Goal: Task Accomplishment & Management: Complete application form

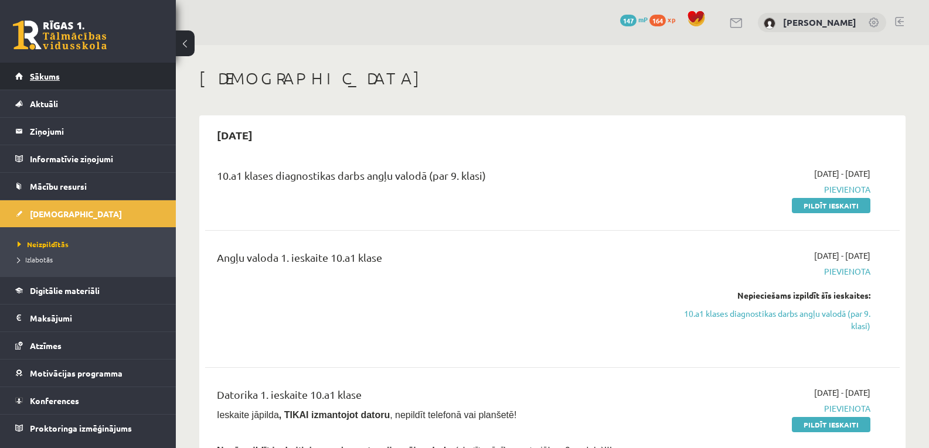
click at [37, 73] on span "Sākums" at bounding box center [45, 76] width 30 height 11
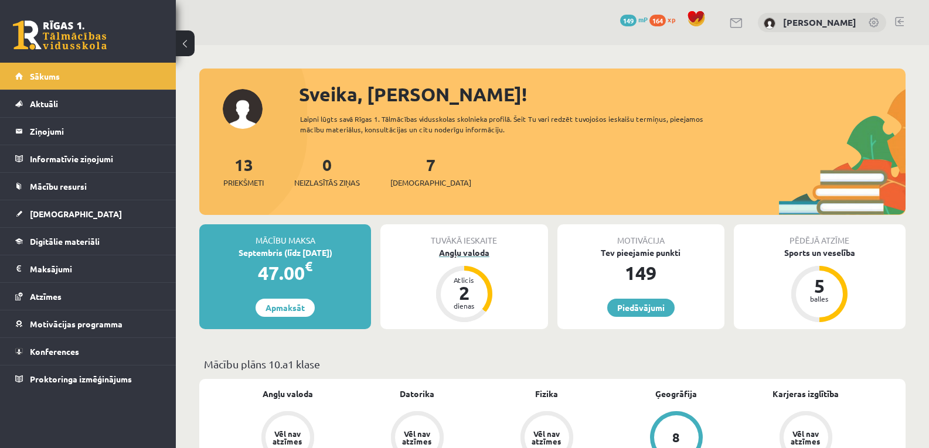
click at [460, 289] on div "2" at bounding box center [464, 293] width 35 height 19
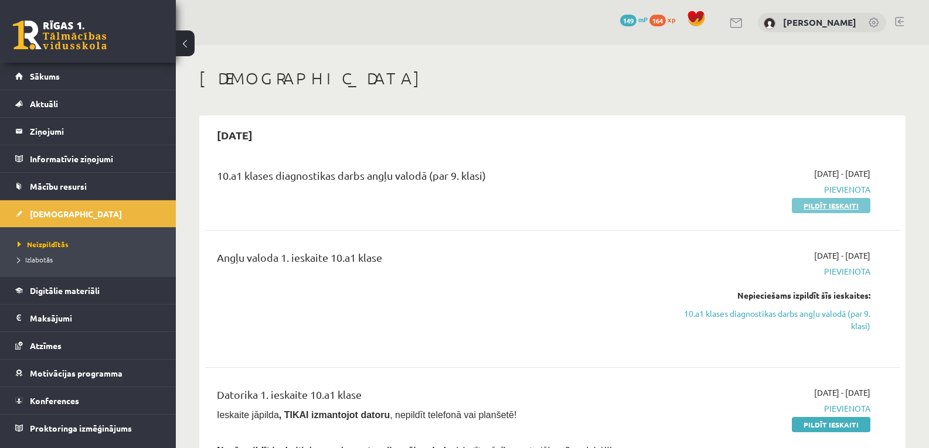
click at [822, 202] on link "Pildīt ieskaiti" at bounding box center [831, 205] width 79 height 15
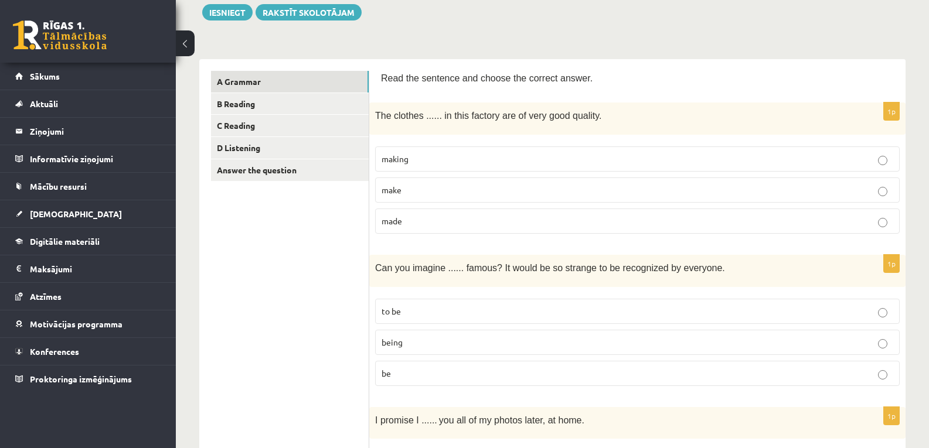
scroll to position [141, 0]
click at [496, 216] on p "made" at bounding box center [637, 220] width 512 height 12
click at [391, 306] on span "to be" at bounding box center [390, 310] width 19 height 11
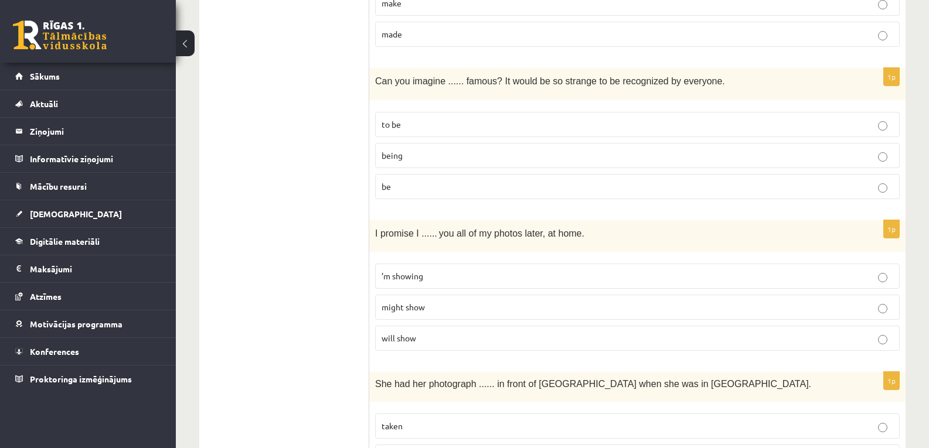
scroll to position [494, 0]
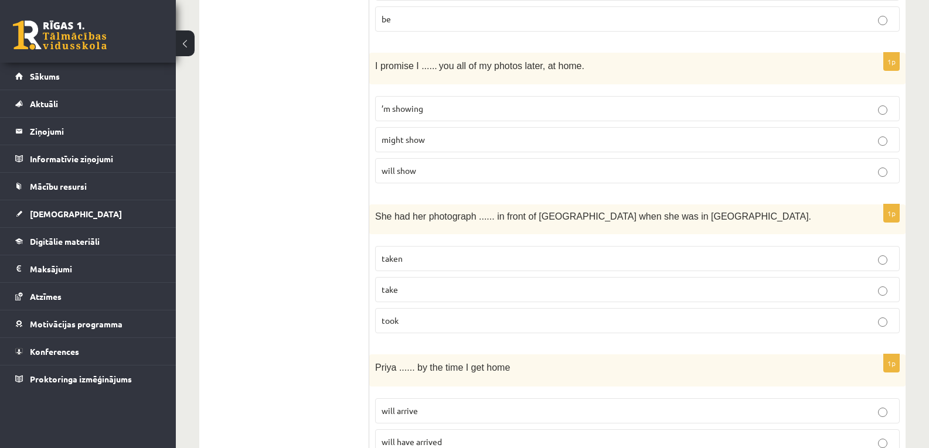
click at [639, 176] on p "will show" at bounding box center [637, 171] width 512 height 12
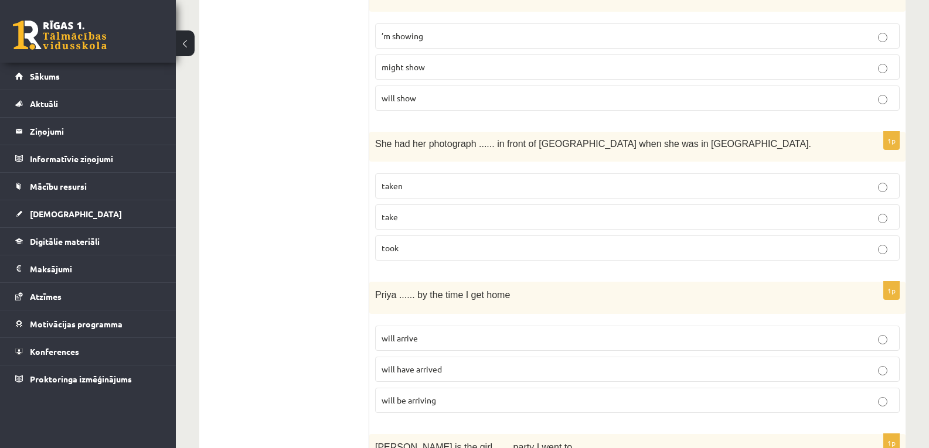
scroll to position [576, 0]
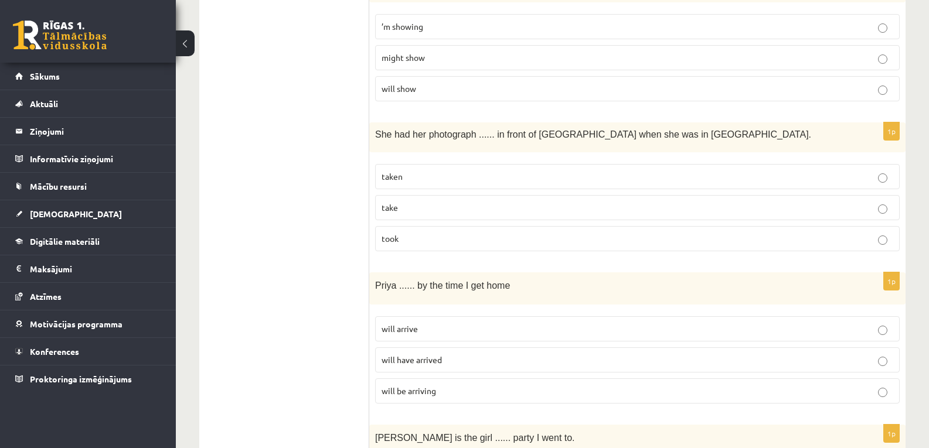
click at [731, 184] on label "taken" at bounding box center [637, 176] width 524 height 25
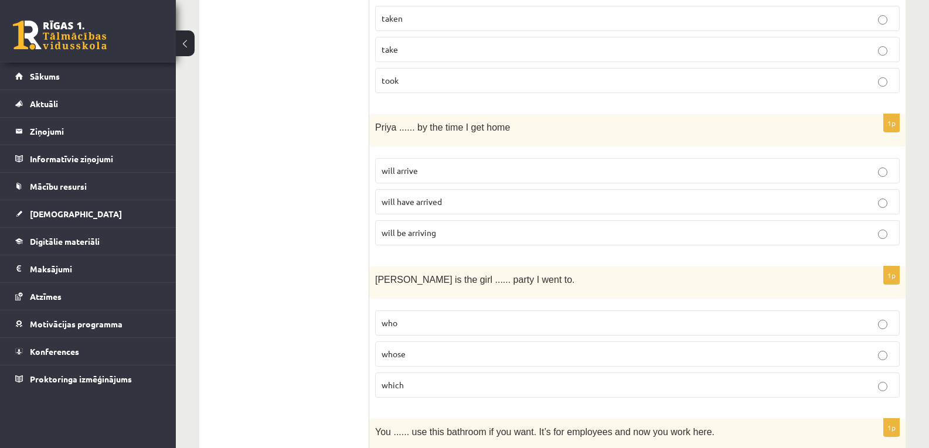
scroll to position [744, 0]
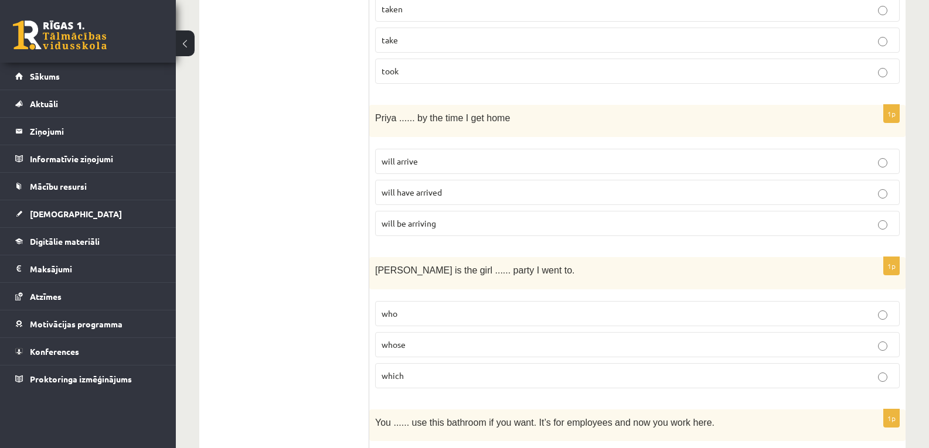
click at [631, 345] on p "whose" at bounding box center [637, 345] width 512 height 12
click at [580, 188] on p "will have arrived" at bounding box center [637, 192] width 512 height 12
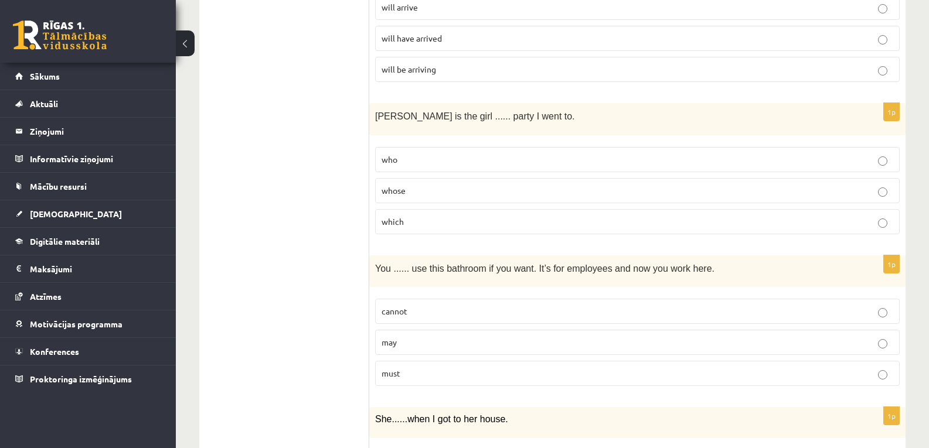
scroll to position [956, 0]
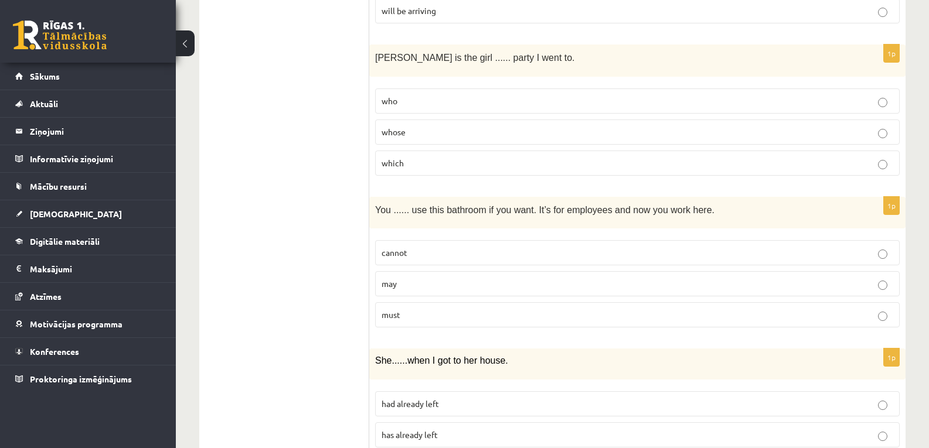
click at [602, 285] on p "may" at bounding box center [637, 284] width 512 height 12
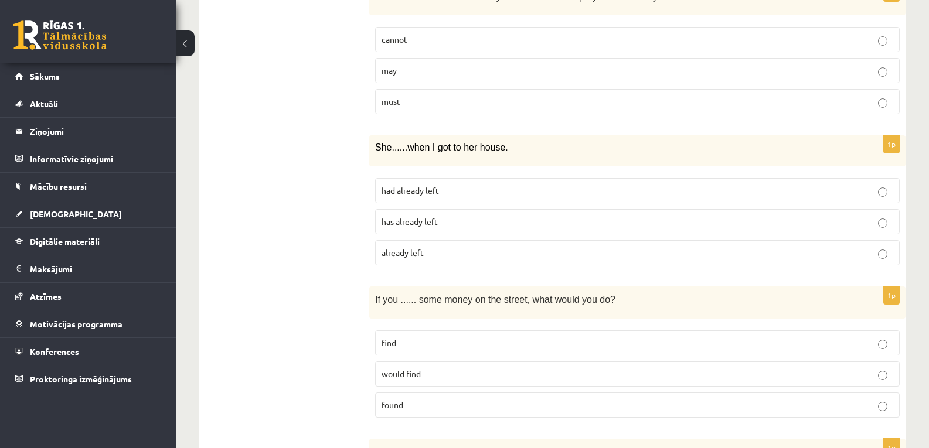
scroll to position [1174, 0]
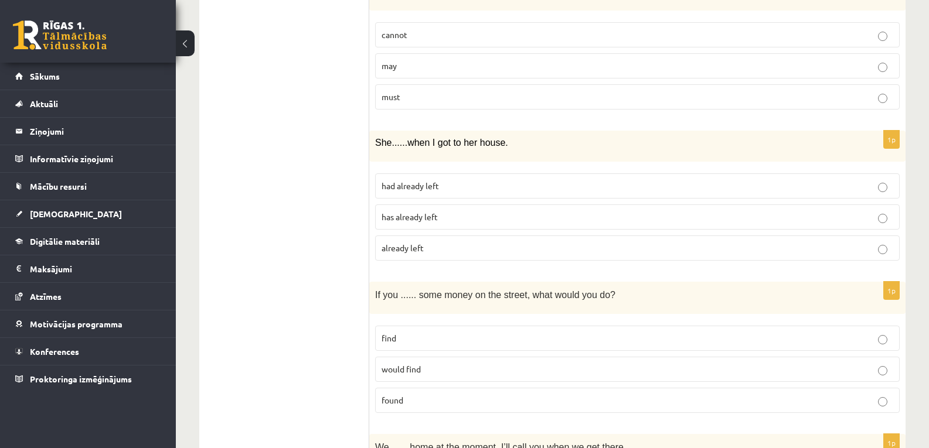
click at [431, 336] on p "find" at bounding box center [637, 338] width 512 height 12
click at [447, 195] on label "had already left" at bounding box center [637, 185] width 524 height 25
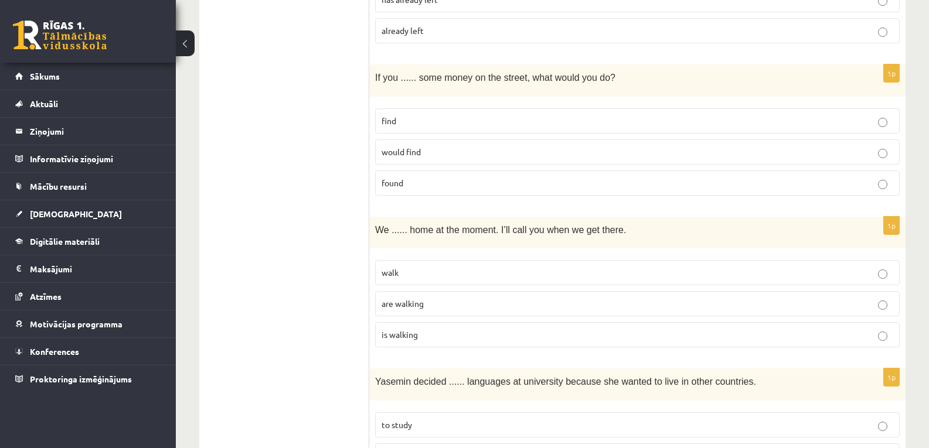
scroll to position [1401, 0]
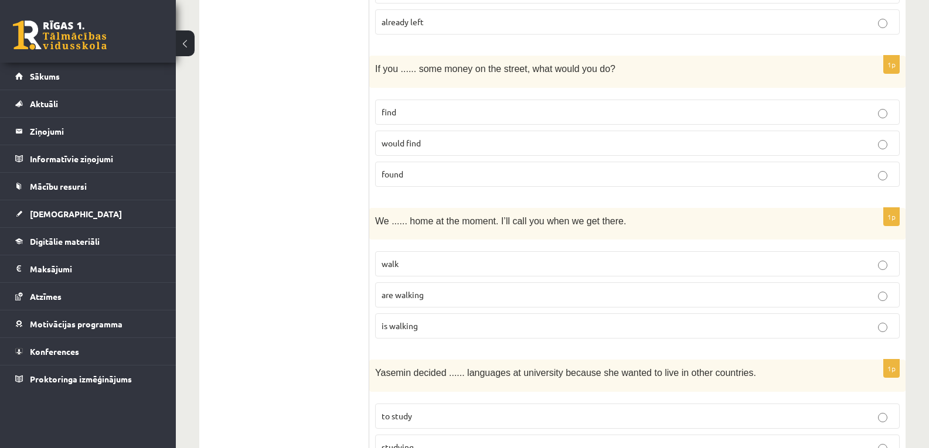
click at [743, 299] on p "are walking" at bounding box center [637, 295] width 512 height 12
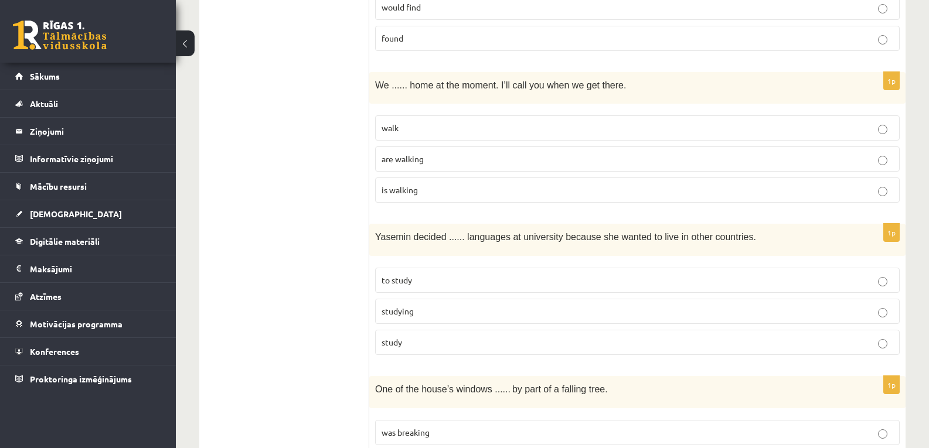
scroll to position [1551, 0]
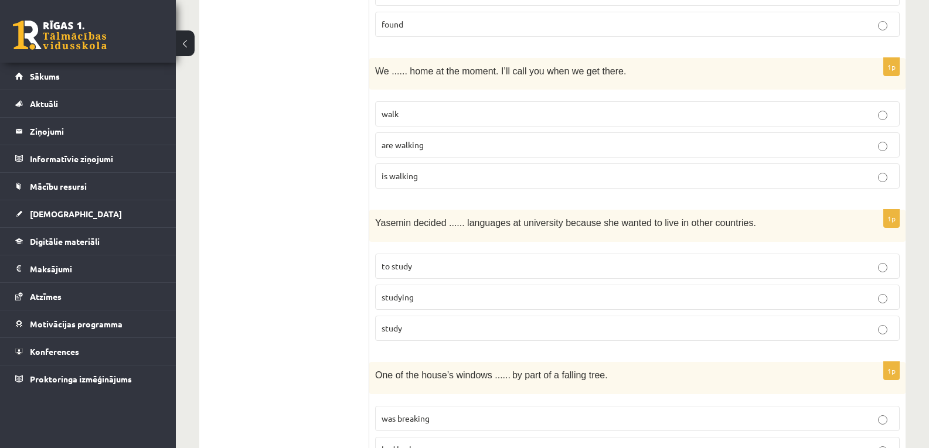
click at [606, 331] on p "study" at bounding box center [637, 328] width 512 height 12
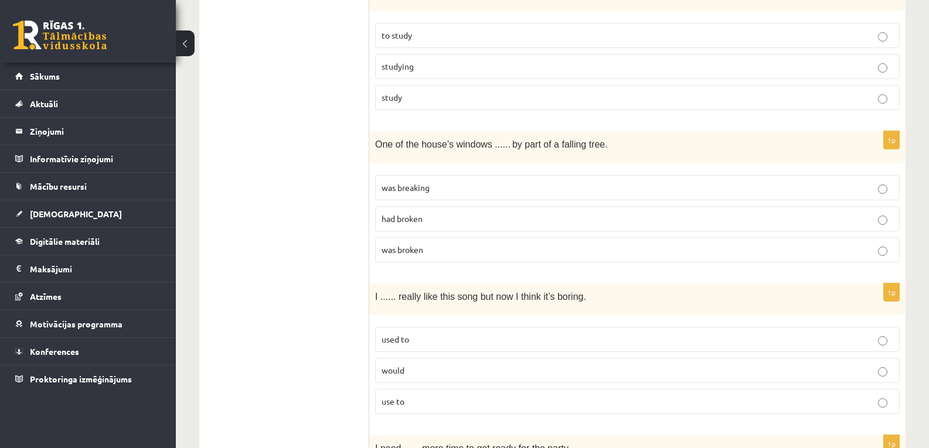
scroll to position [1822, 0]
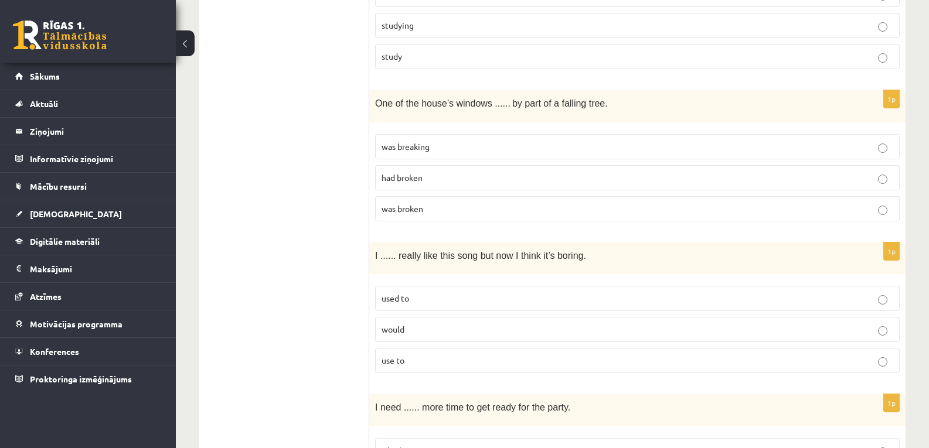
click at [866, 308] on label "used to" at bounding box center [637, 298] width 524 height 25
click at [703, 179] on p "had broken" at bounding box center [637, 178] width 512 height 12
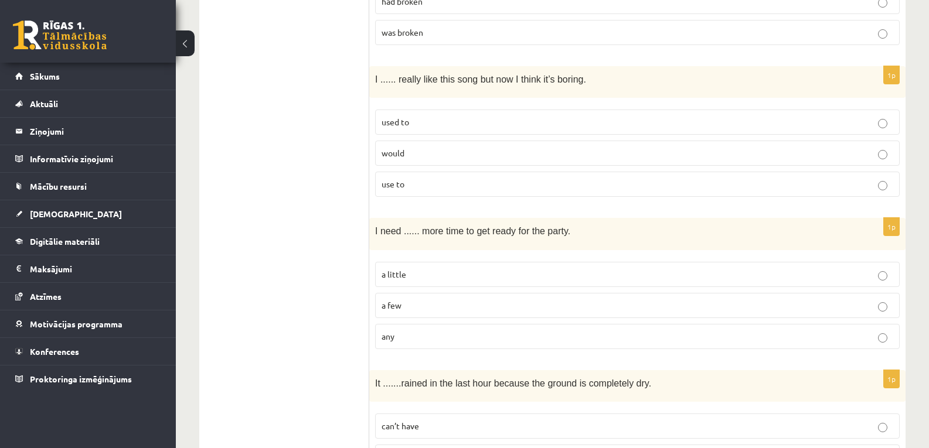
scroll to position [2004, 0]
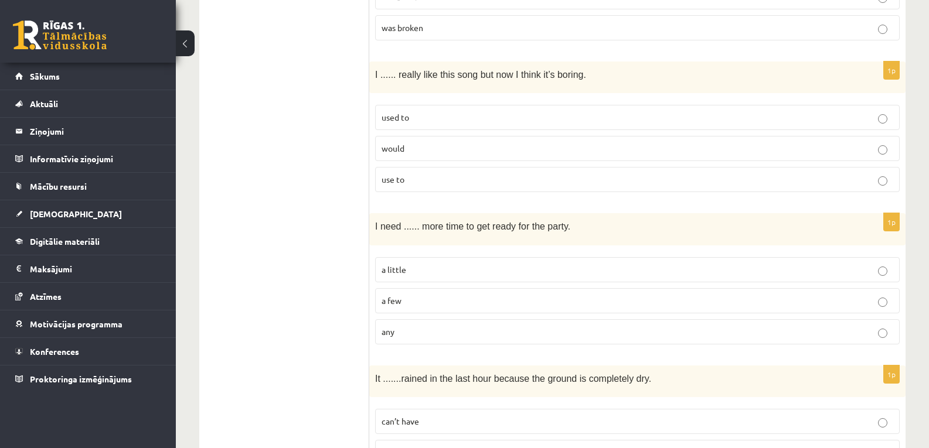
click at [798, 278] on label "a little" at bounding box center [637, 269] width 524 height 25
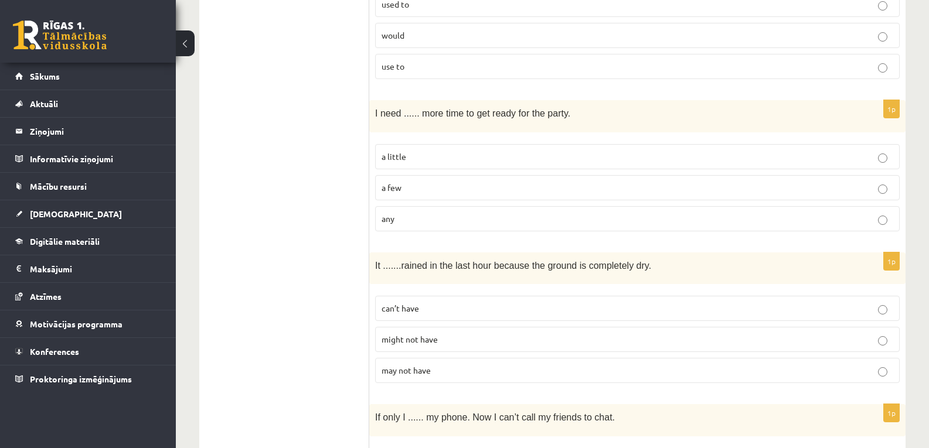
scroll to position [2149, 0]
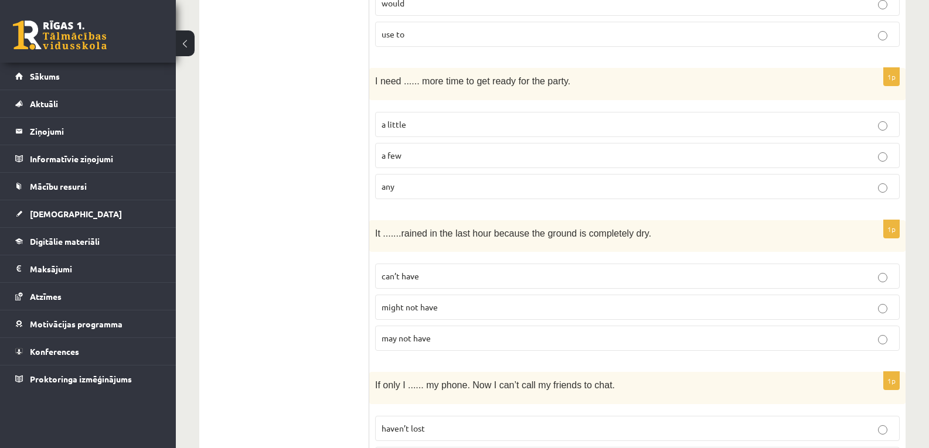
click at [744, 312] on p "might not have" at bounding box center [637, 307] width 512 height 12
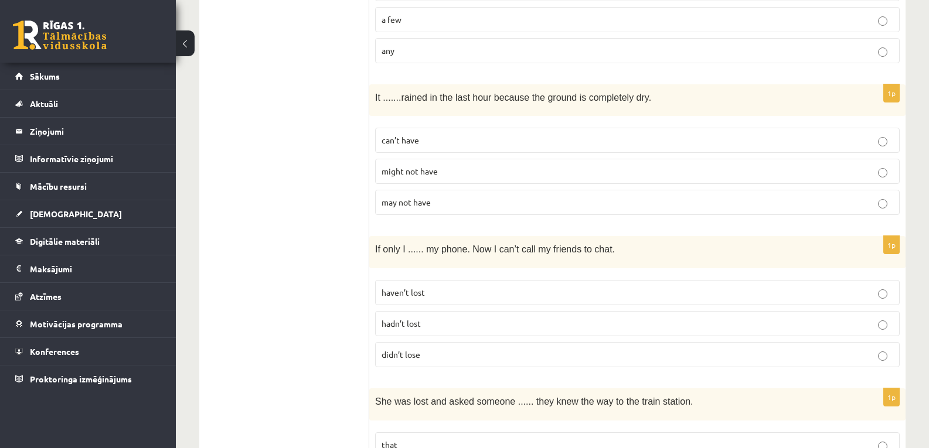
scroll to position [2289, 0]
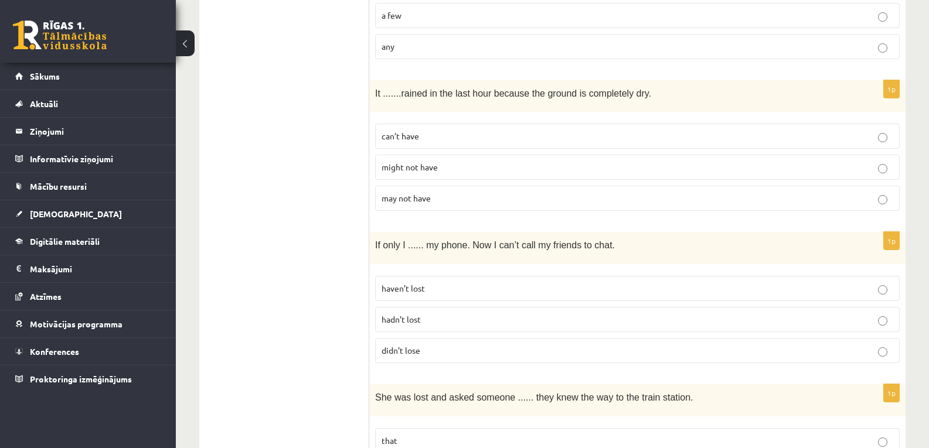
click at [778, 305] on fieldset "haven’t lost hadn’t lost didn’t lose" at bounding box center [637, 318] width 524 height 97
click at [777, 297] on label "haven’t lost" at bounding box center [637, 288] width 524 height 25
click at [827, 318] on p "hadn’t lost" at bounding box center [637, 320] width 512 height 12
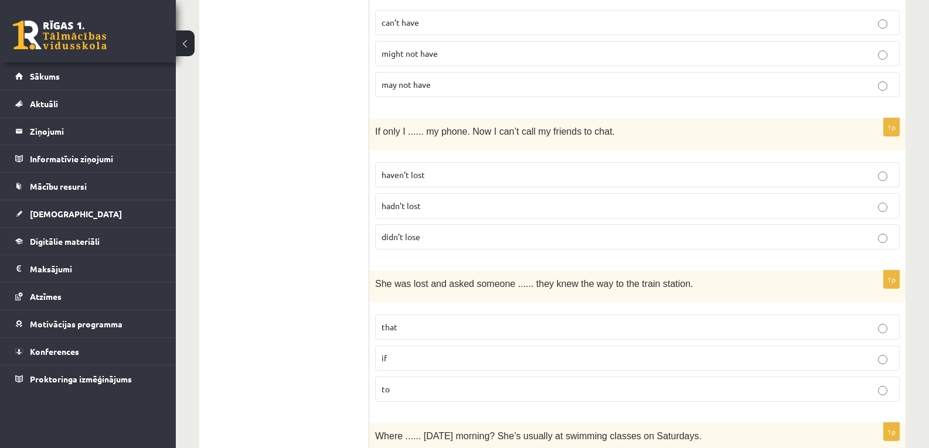
scroll to position [2416, 0]
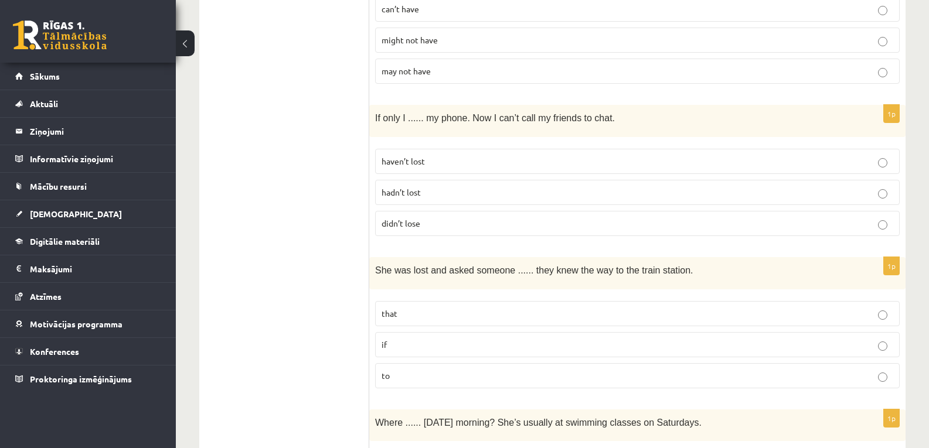
click at [683, 352] on label "if" at bounding box center [637, 344] width 524 height 25
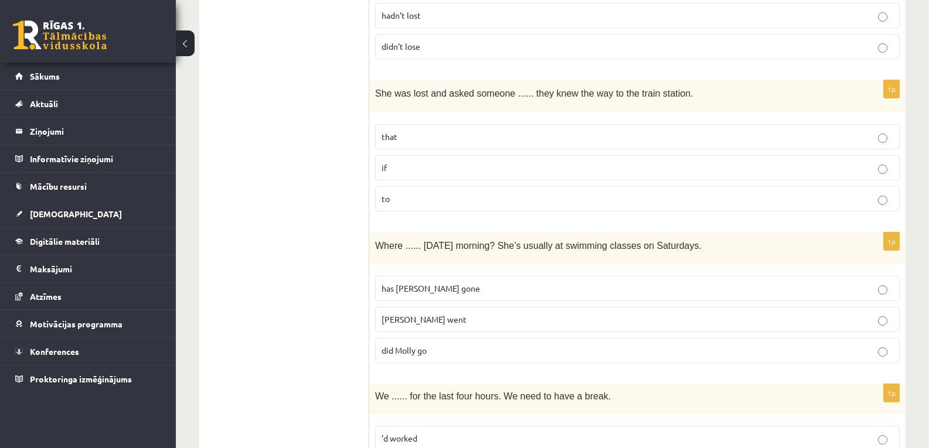
scroll to position [2611, 0]
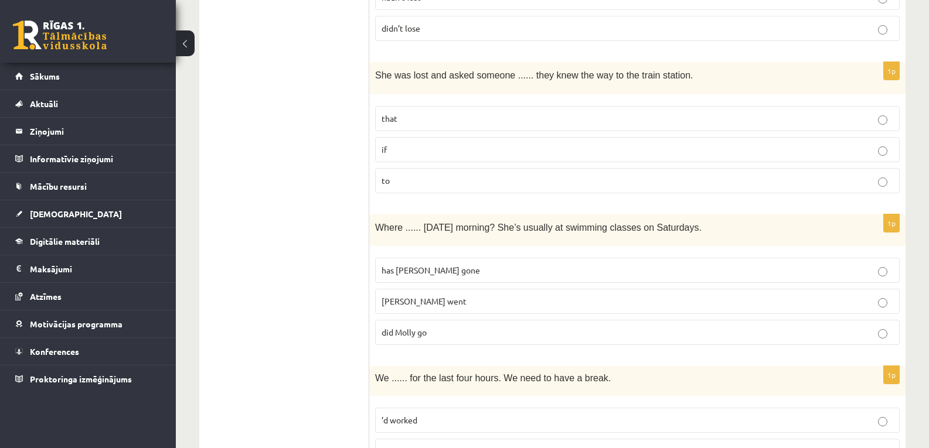
click at [679, 333] on p "did Molly go" at bounding box center [637, 332] width 512 height 12
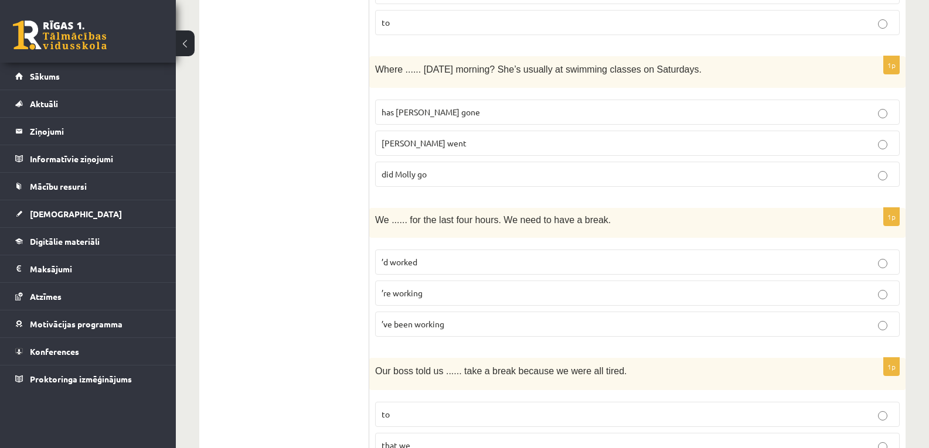
scroll to position [2788, 0]
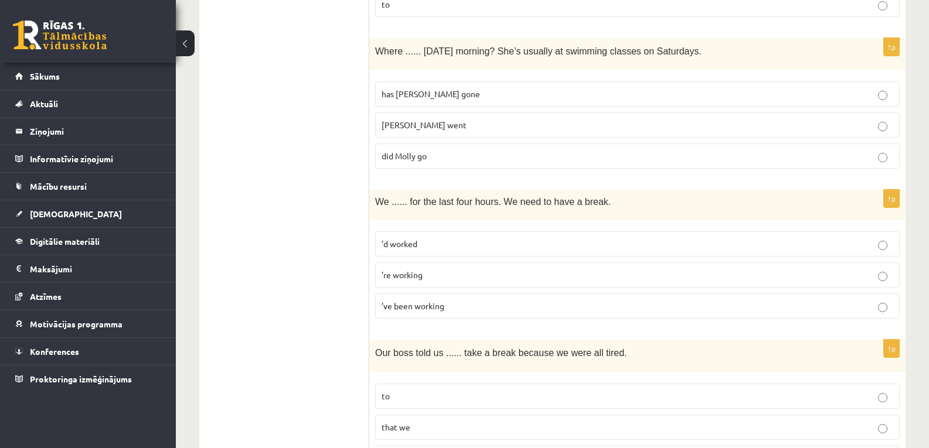
click at [575, 310] on p "’ve been working" at bounding box center [637, 306] width 512 height 12
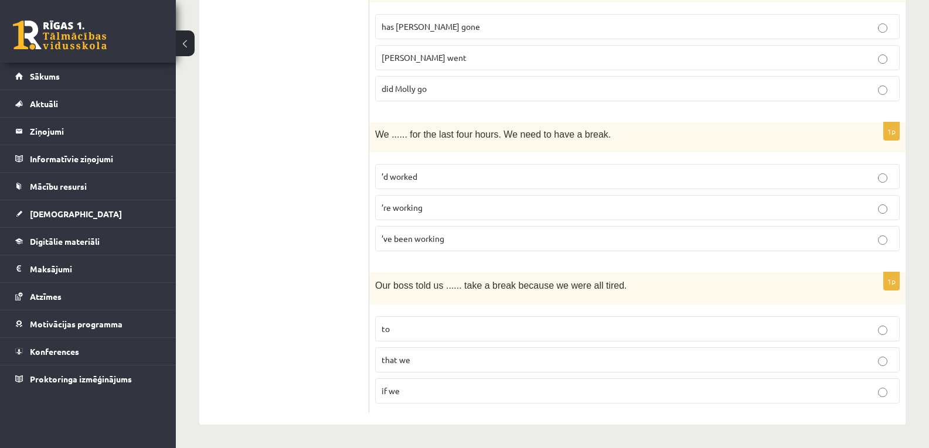
click at [656, 341] on label "to" at bounding box center [637, 328] width 524 height 25
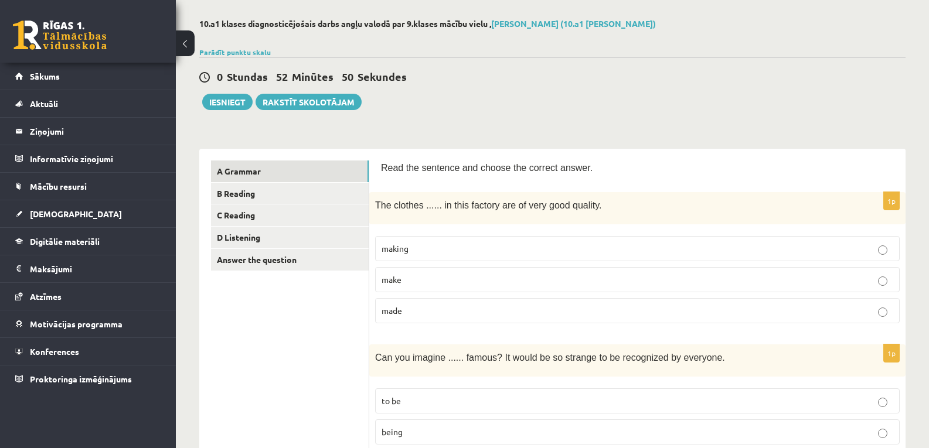
scroll to position [41, 0]
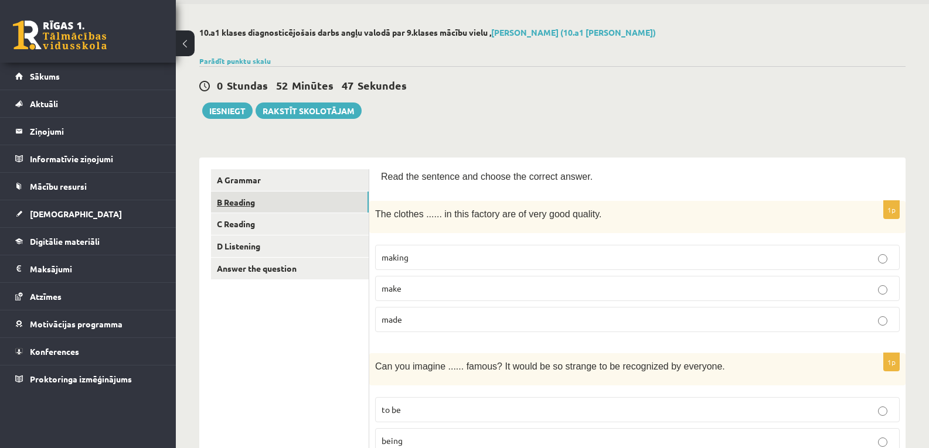
click at [252, 201] on link "B Reading" at bounding box center [290, 203] width 158 height 22
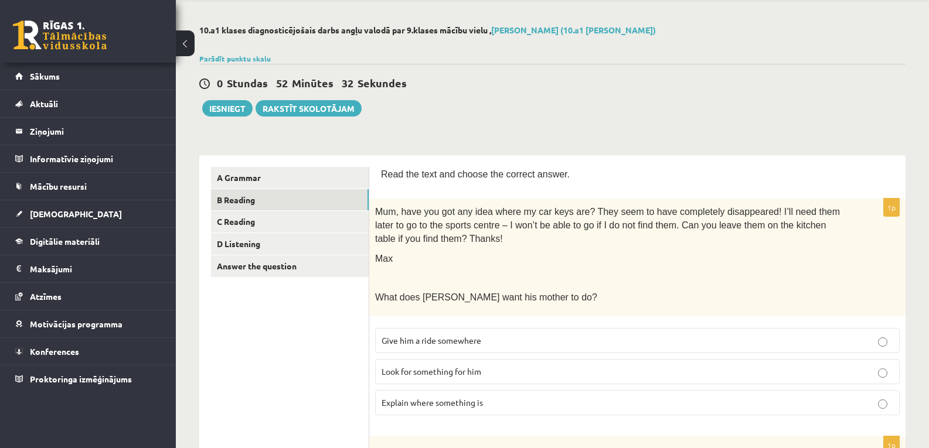
scroll to position [39, 0]
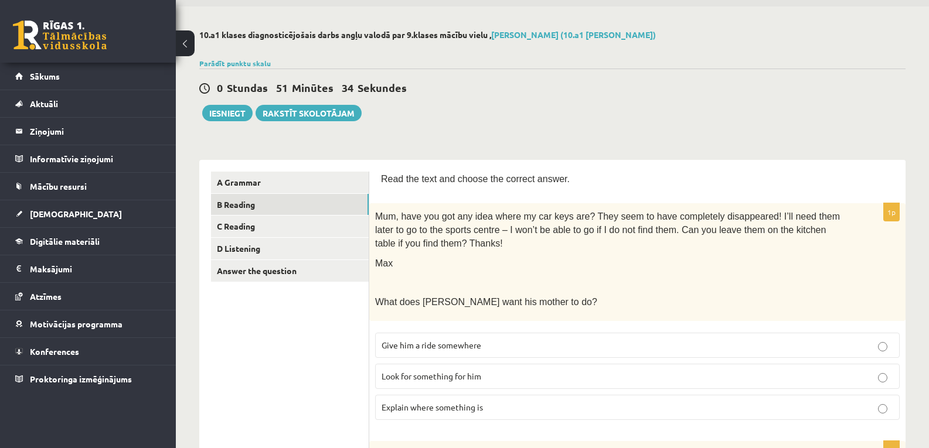
click at [727, 410] on p "Explain where something is" at bounding box center [637, 407] width 512 height 12
click at [686, 365] on label "Look for something for him" at bounding box center [637, 376] width 524 height 25
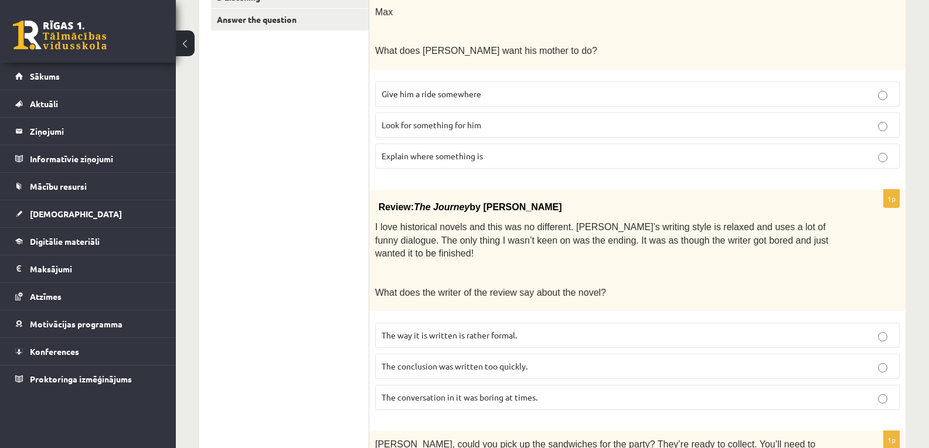
scroll to position [292, 0]
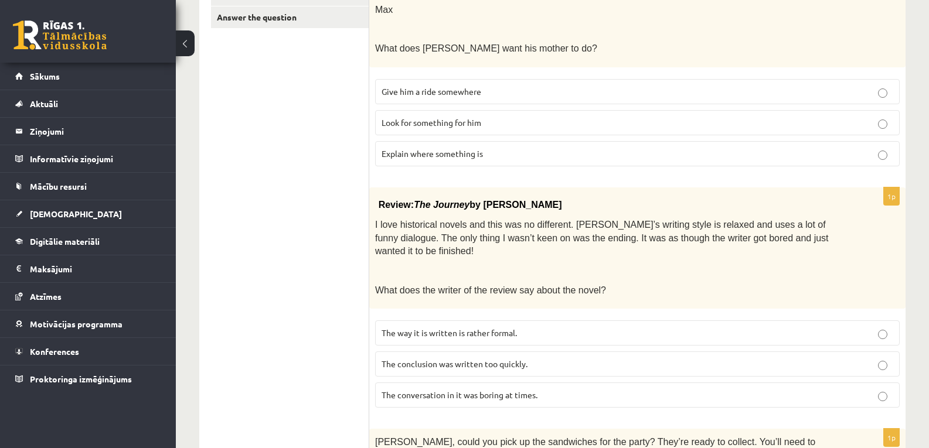
click at [701, 389] on p "The conversation in it was boring at times." at bounding box center [637, 395] width 512 height 12
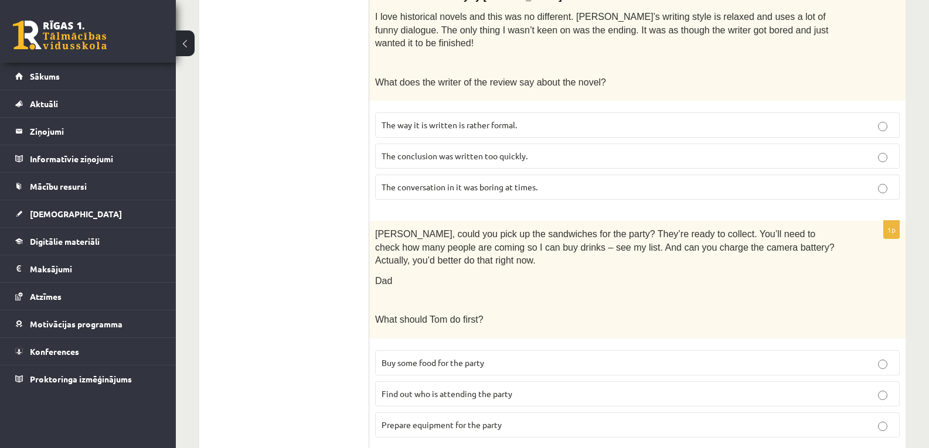
scroll to position [530, 0]
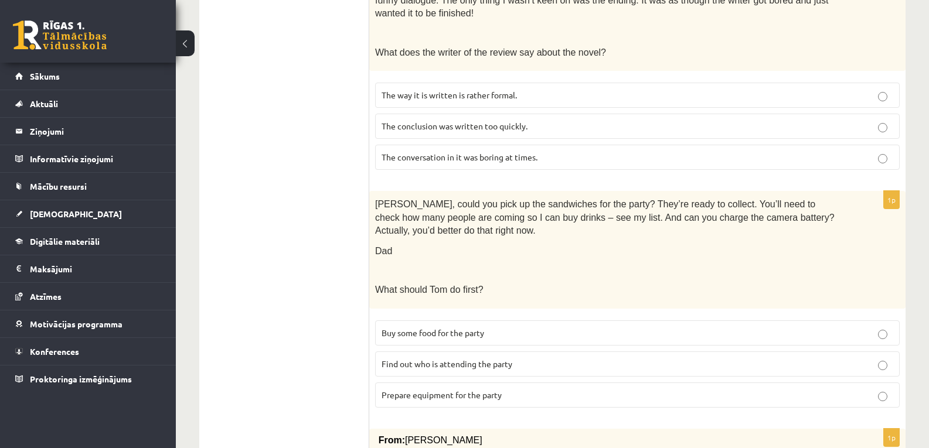
click at [614, 389] on p "Prepare equipment for the party" at bounding box center [637, 395] width 512 height 12
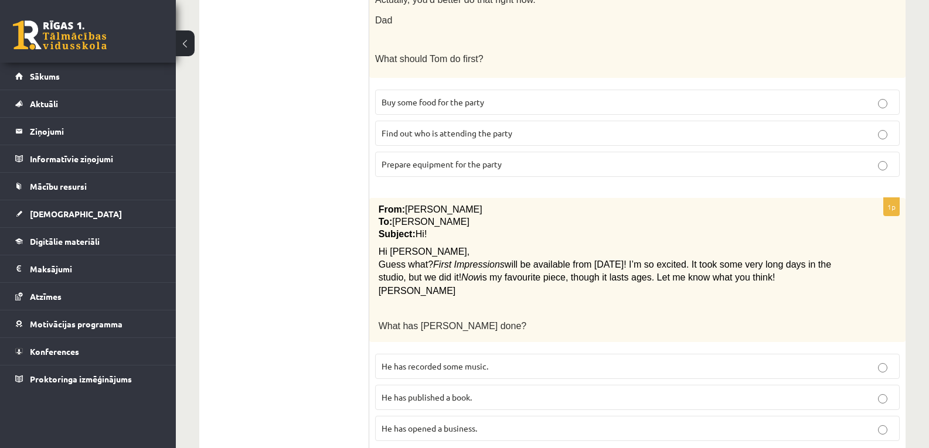
scroll to position [764, 0]
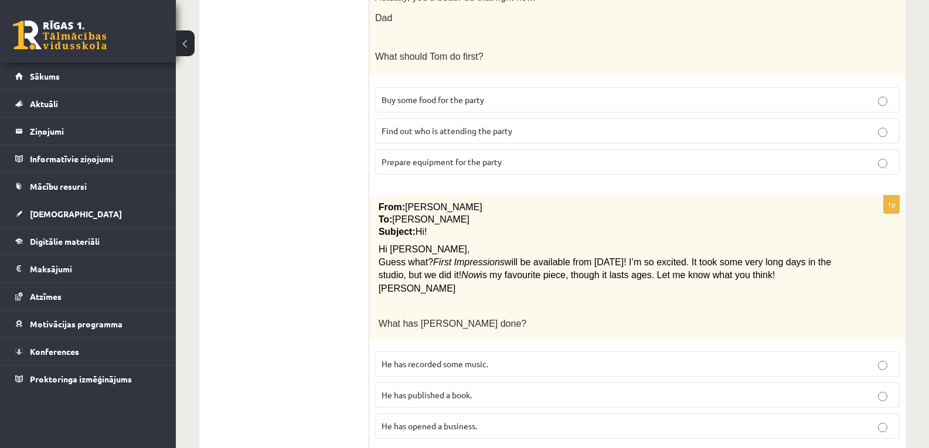
click at [706, 358] on p "He has recorded some music." at bounding box center [637, 364] width 512 height 12
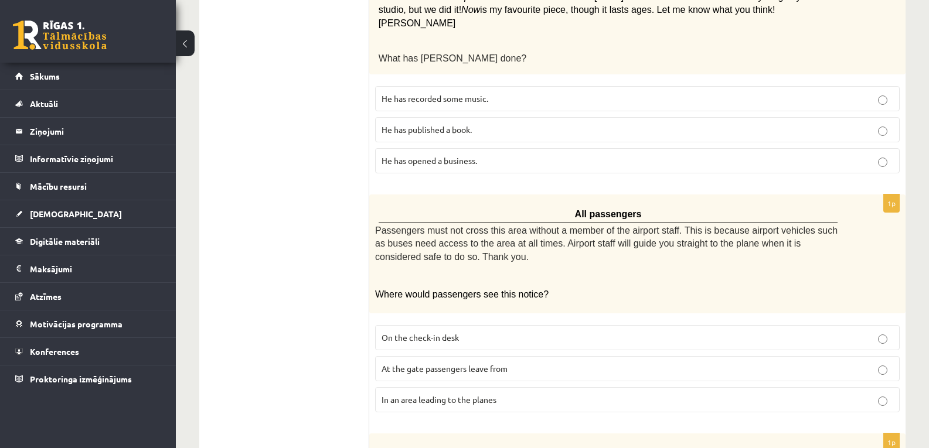
scroll to position [1045, 0]
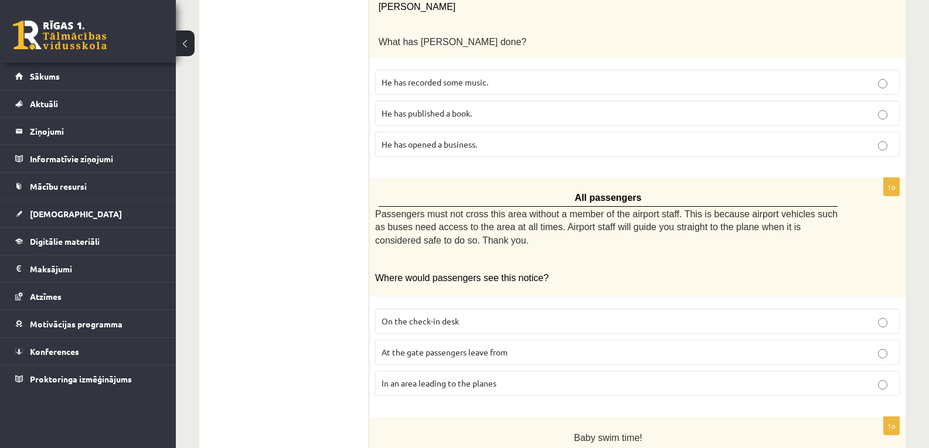
click at [806, 309] on label "On the check-in desk" at bounding box center [637, 321] width 524 height 25
click at [744, 346] on p "At the gate passengers leave from" at bounding box center [637, 352] width 512 height 12
click at [673, 377] on p "In an area leading to the planes" at bounding box center [637, 383] width 512 height 12
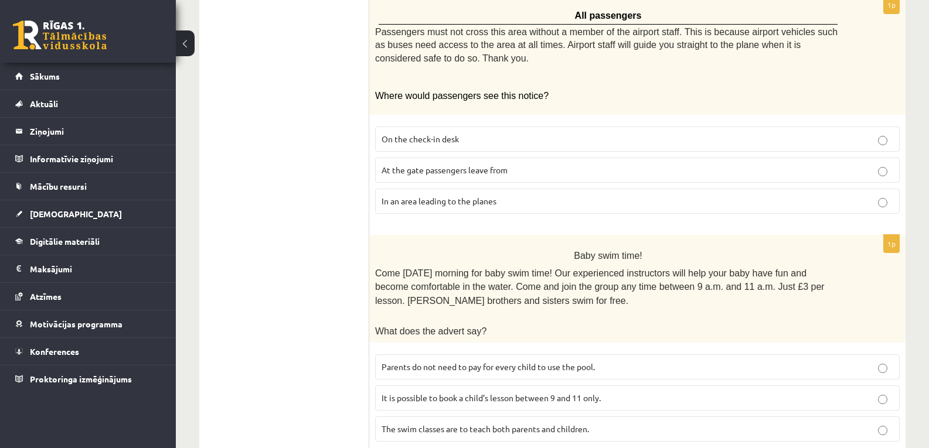
scroll to position [1235, 0]
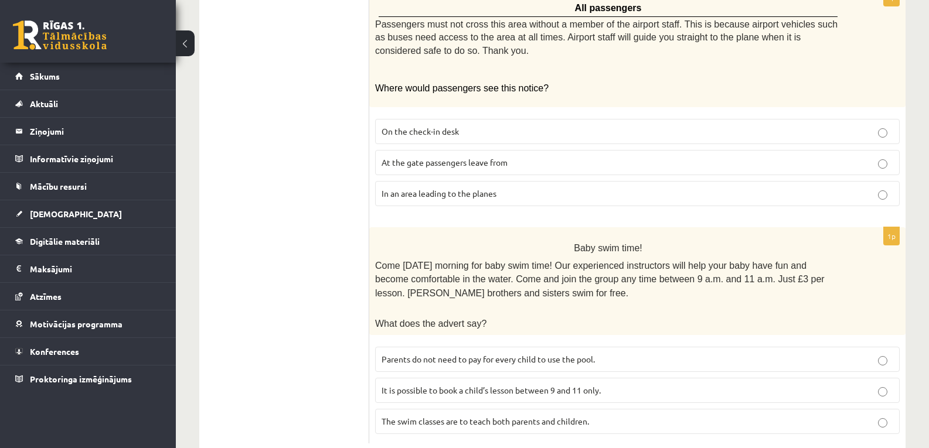
click at [652, 353] on p "Parents do not need to pay for every child to use the pool." at bounding box center [637, 359] width 512 height 12
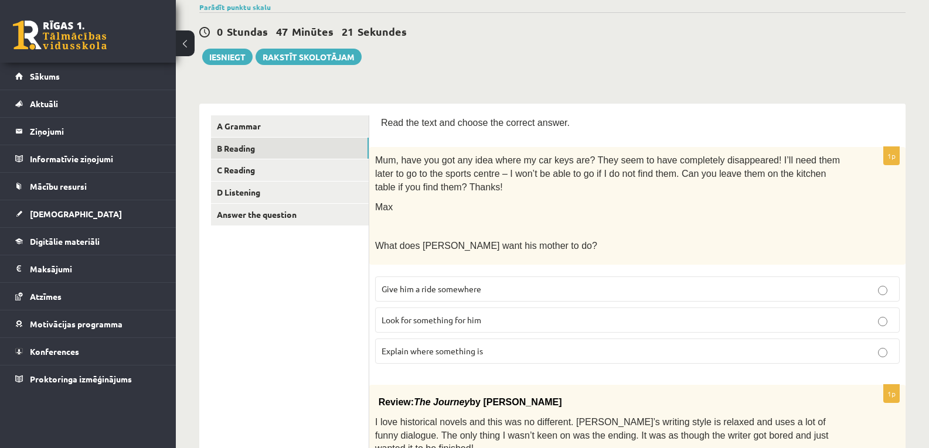
scroll to position [0, 0]
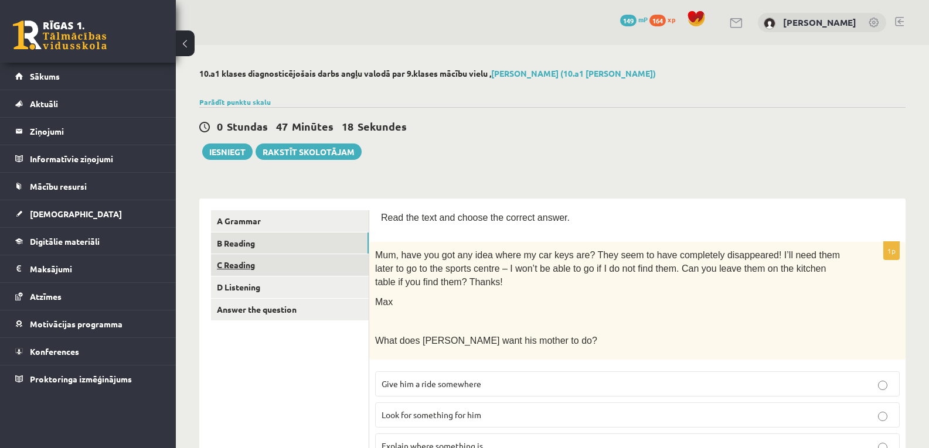
click at [237, 264] on link "C Reading" at bounding box center [290, 265] width 158 height 22
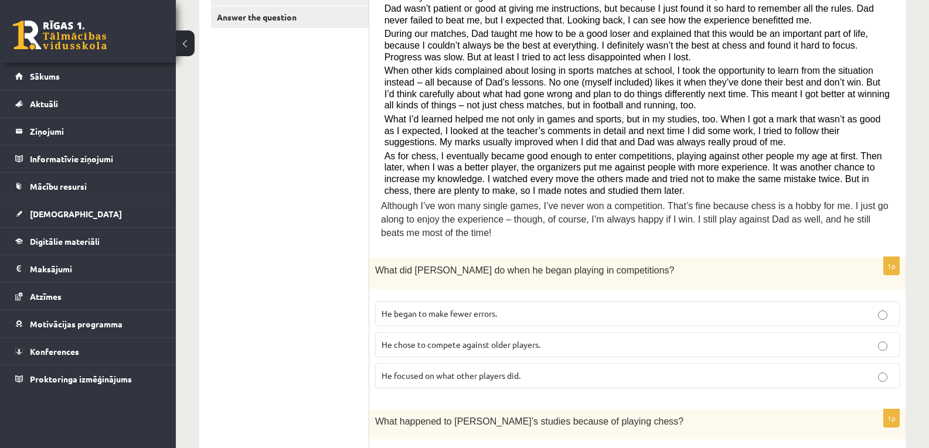
scroll to position [316, 0]
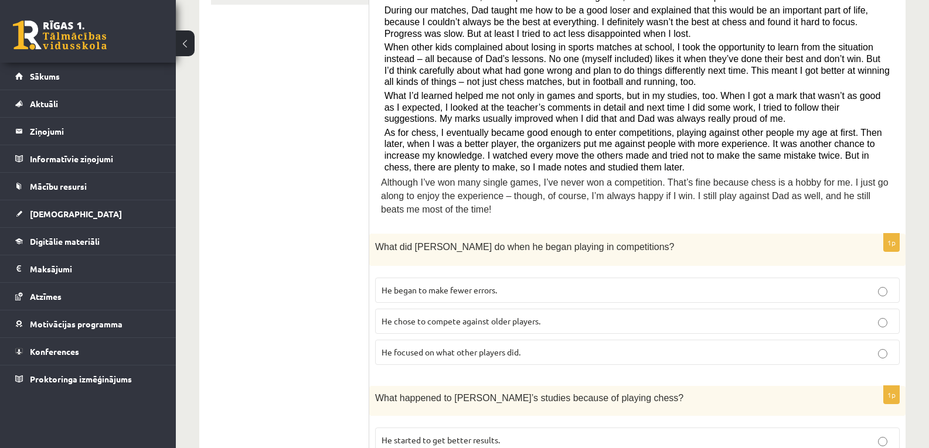
click at [665, 345] on label "He focused on what other players did." at bounding box center [637, 352] width 524 height 25
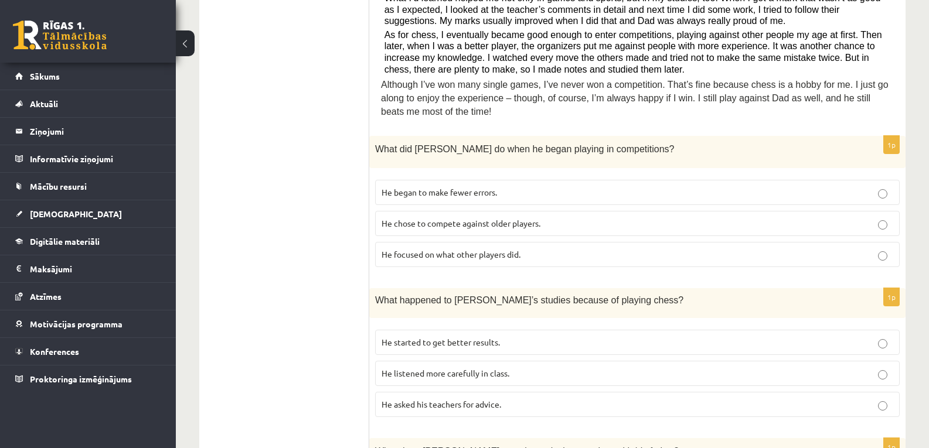
scroll to position [428, 0]
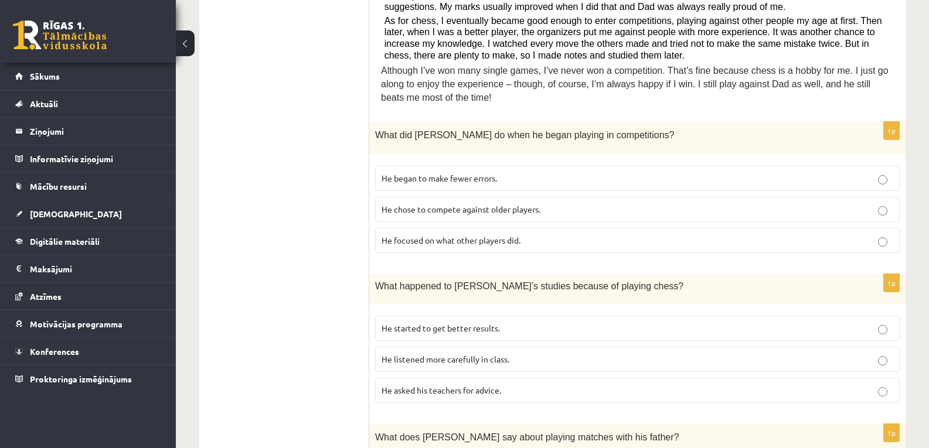
click at [644, 323] on p "He started to get better results." at bounding box center [637, 328] width 512 height 12
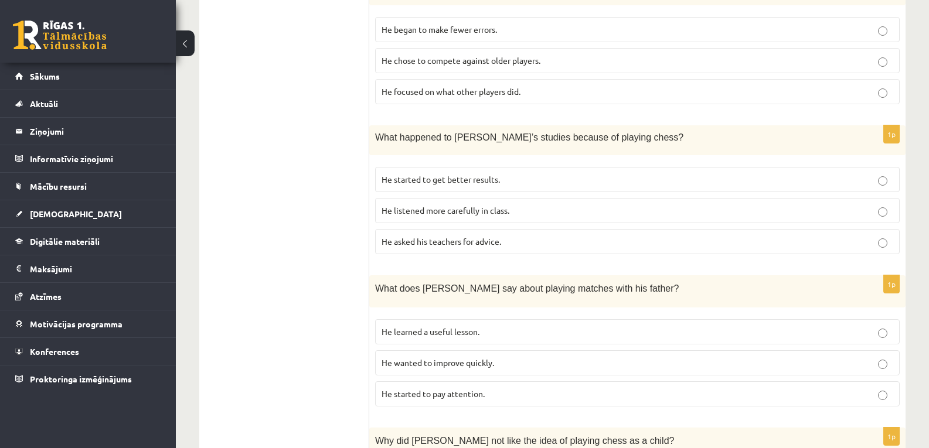
scroll to position [578, 0]
click at [765, 331] on p "He learned a useful lesson." at bounding box center [637, 330] width 512 height 12
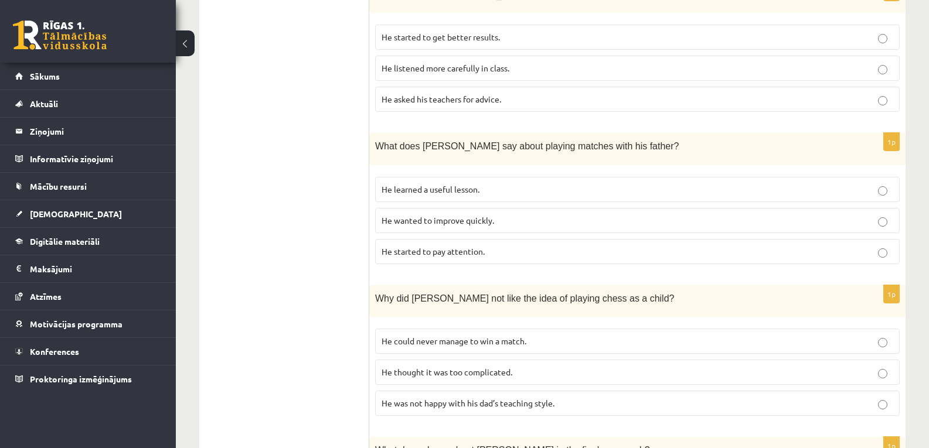
scroll to position [741, 0]
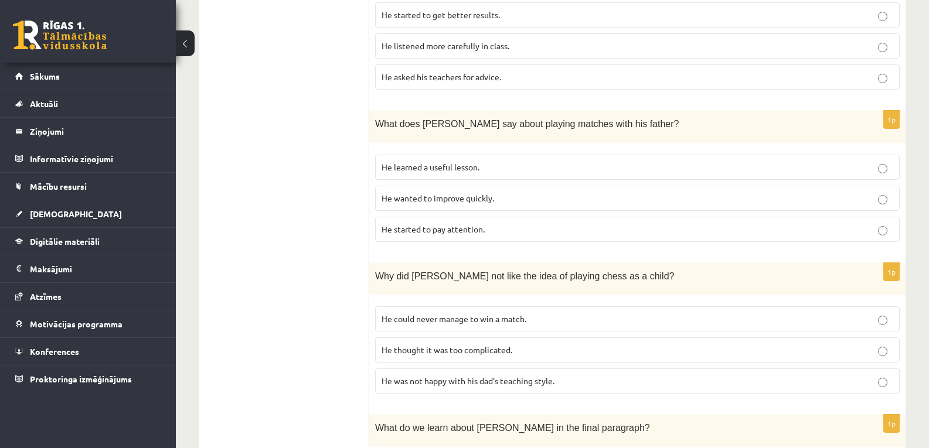
click at [718, 341] on label "He thought it was too complicated." at bounding box center [637, 350] width 524 height 25
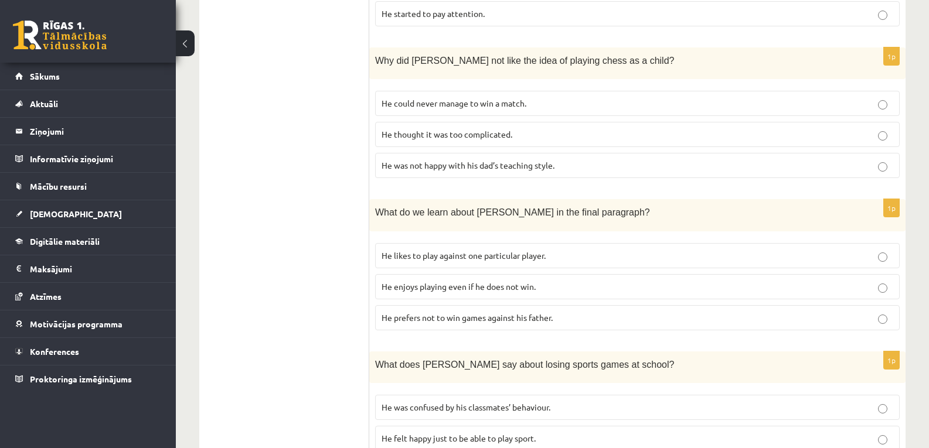
scroll to position [959, 0]
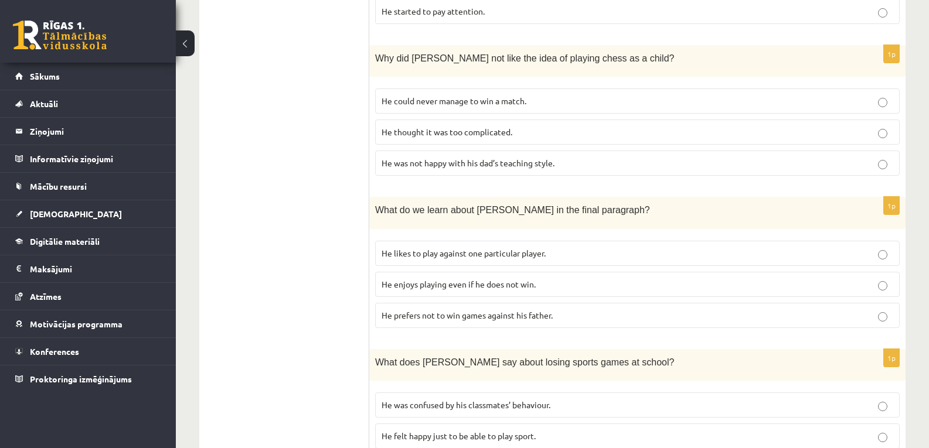
click at [767, 290] on p "He enjoys playing even if he does not win." at bounding box center [637, 284] width 512 height 12
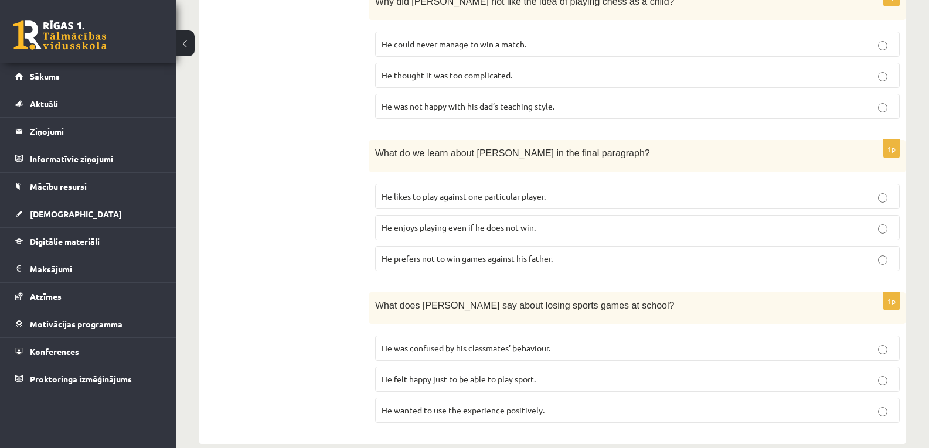
scroll to position [1036, 0]
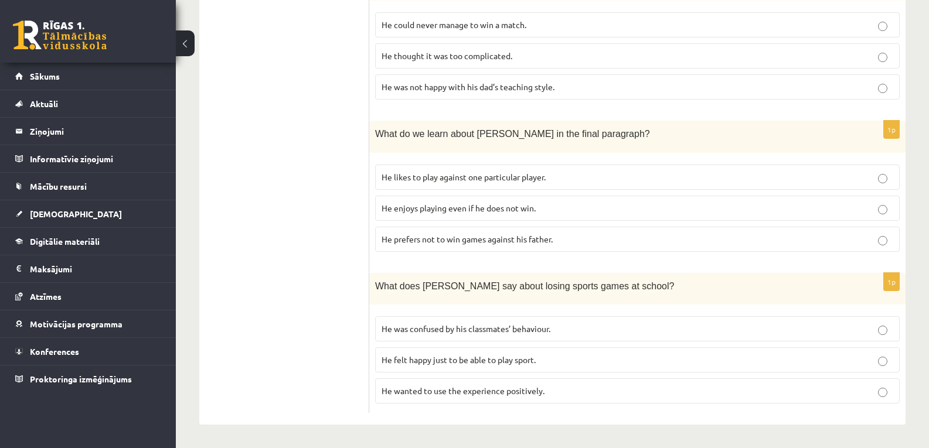
click at [711, 387] on p "He wanted to use the experience positively." at bounding box center [637, 391] width 512 height 12
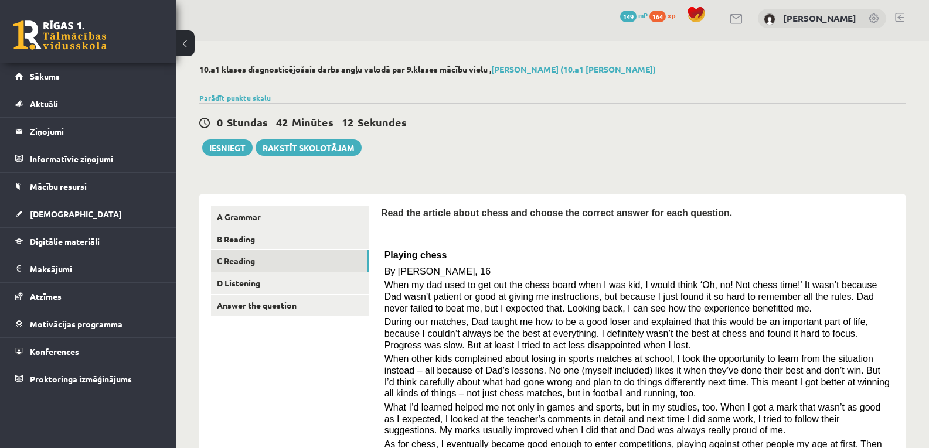
scroll to position [2, 0]
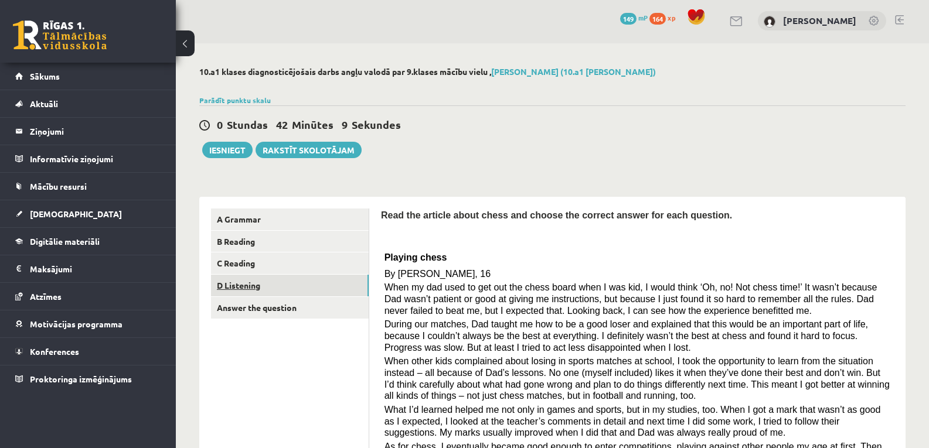
click at [226, 282] on link "D Listening" at bounding box center [290, 286] width 158 height 22
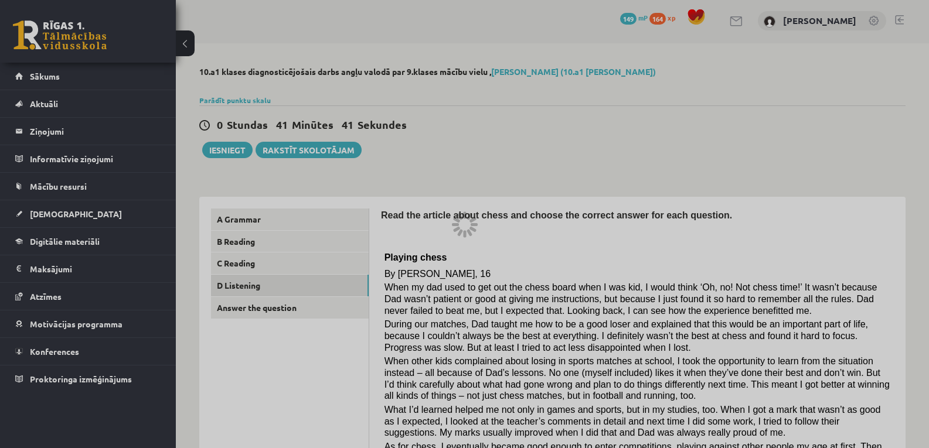
click at [731, 81] on div at bounding box center [464, 224] width 929 height 448
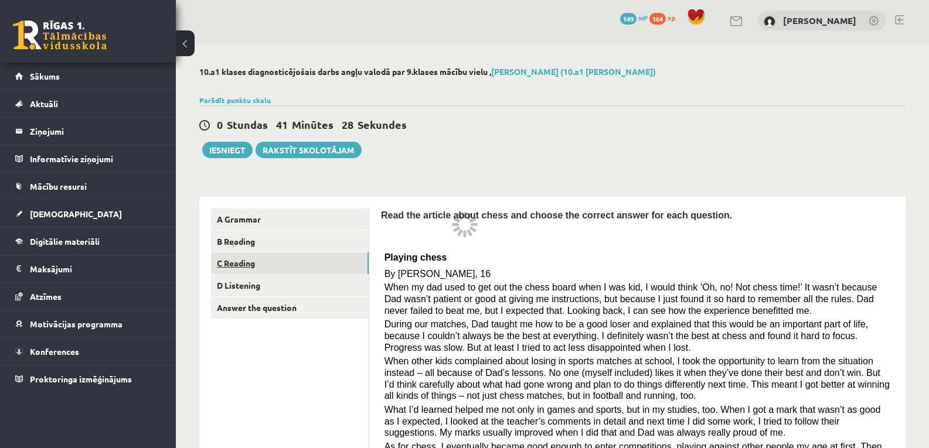
click at [231, 269] on link "C Reading" at bounding box center [290, 264] width 158 height 22
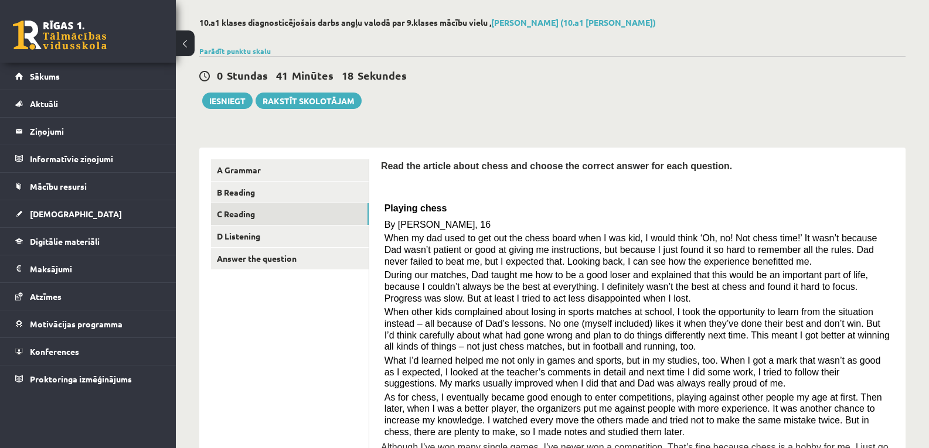
scroll to position [0, 0]
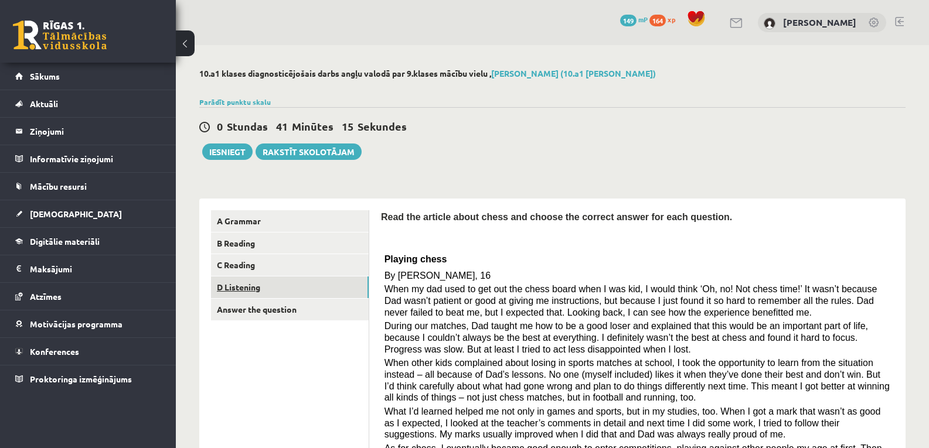
click at [234, 287] on link "D Listening" at bounding box center [290, 288] width 158 height 22
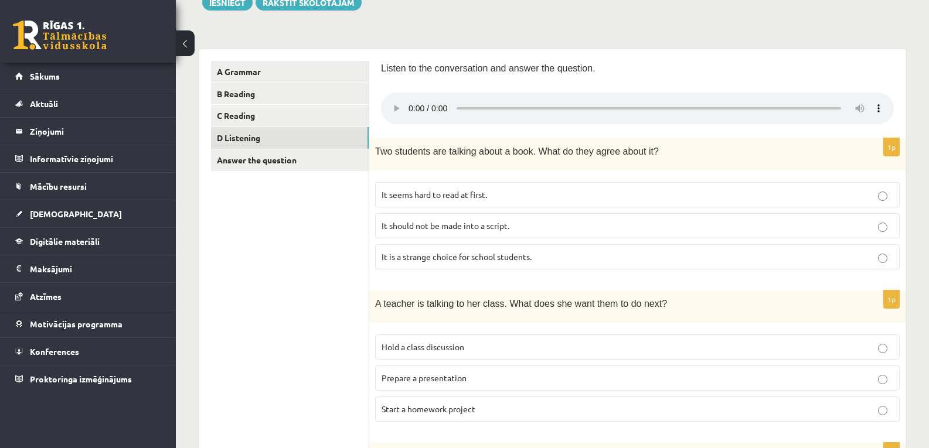
scroll to position [155, 0]
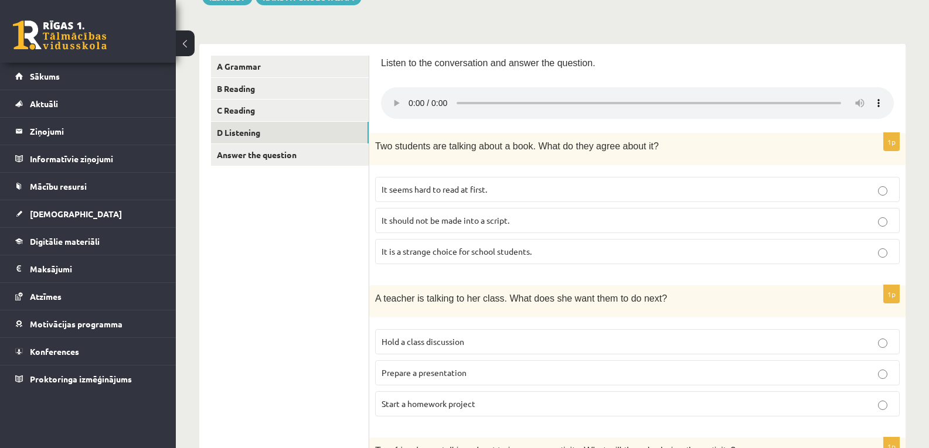
click at [779, 191] on p "It seems hard to read at first." at bounding box center [637, 189] width 512 height 12
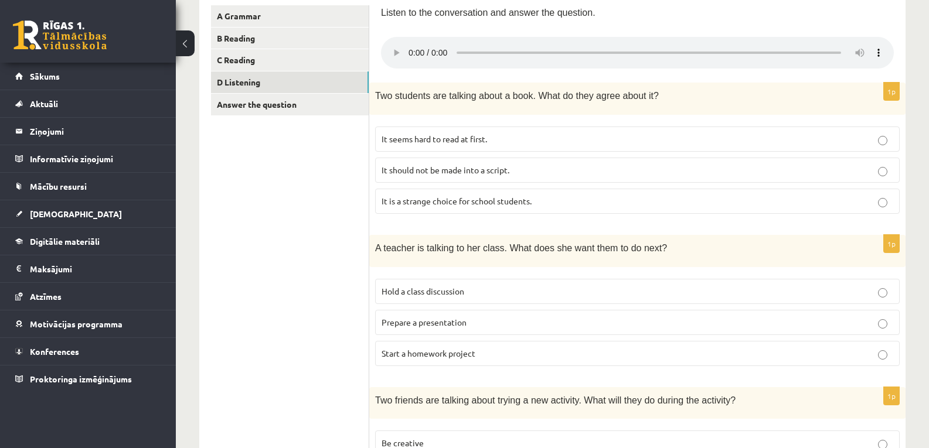
scroll to position [207, 0]
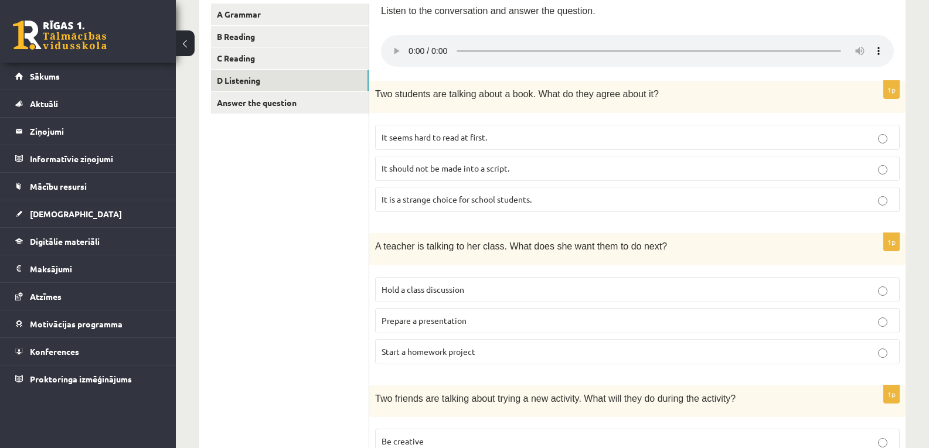
click at [597, 355] on p "Start a homework project" at bounding box center [637, 352] width 512 height 12
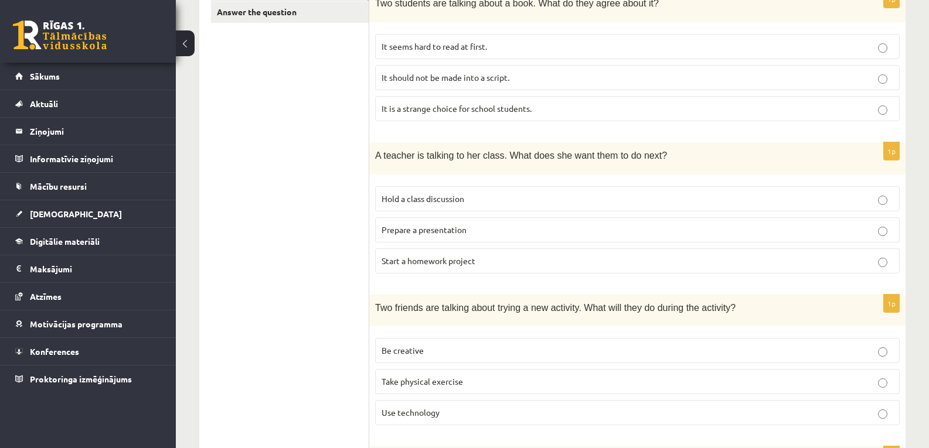
scroll to position [330, 0]
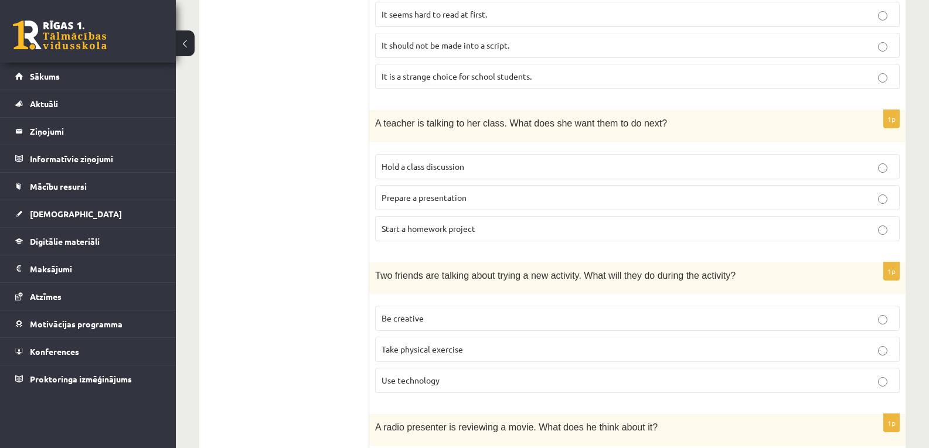
click at [681, 202] on p "Prepare a presentation" at bounding box center [637, 198] width 512 height 12
click at [537, 343] on label "Take physical exercise" at bounding box center [637, 349] width 524 height 25
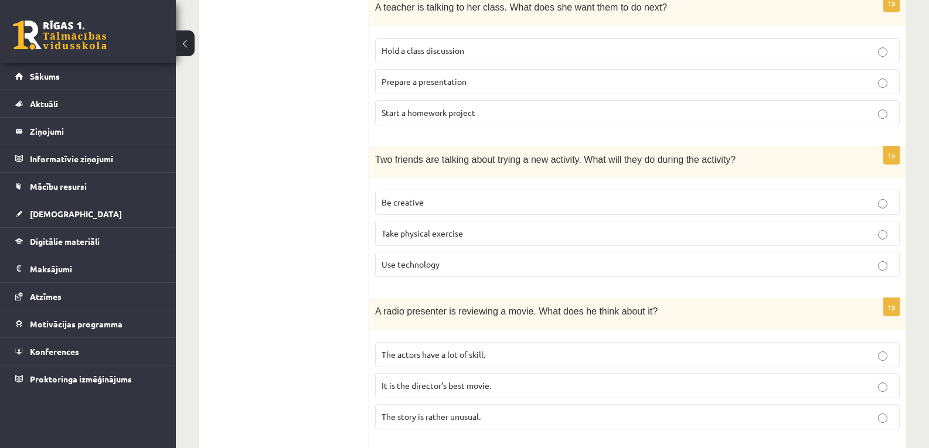
scroll to position [451, 0]
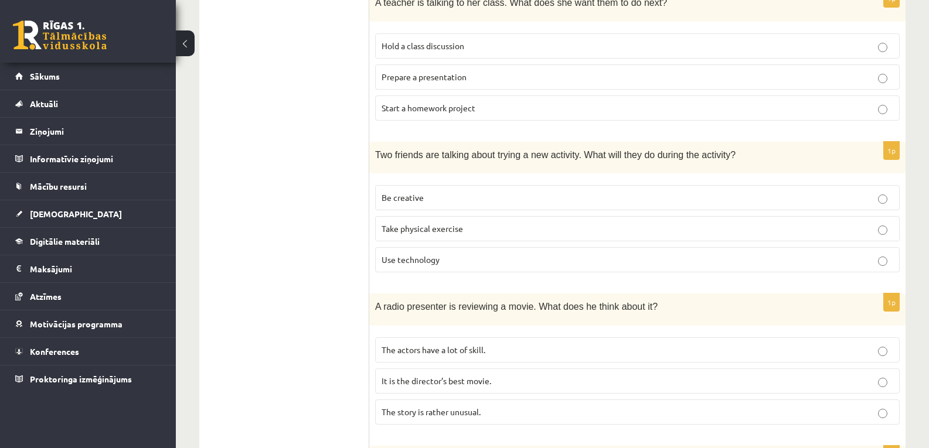
click at [813, 186] on fieldset "Be creative Take physical exercise Use technology" at bounding box center [637, 227] width 524 height 97
click at [813, 193] on p "Be creative" at bounding box center [637, 198] width 512 height 12
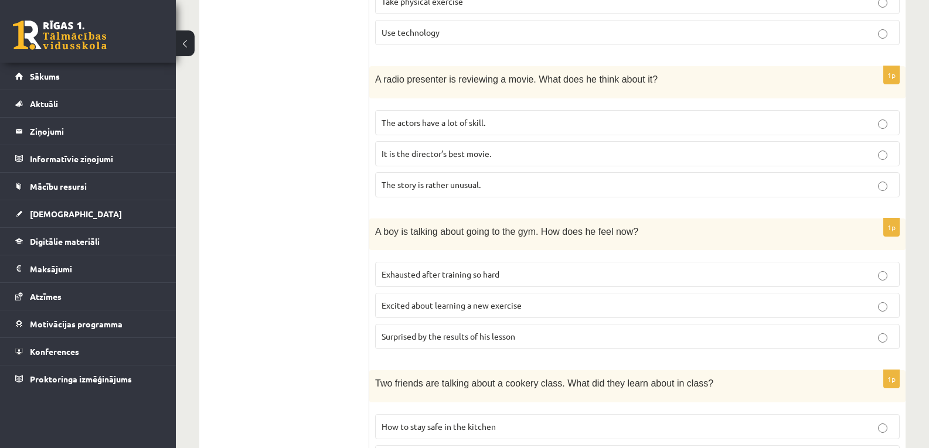
scroll to position [777, 0]
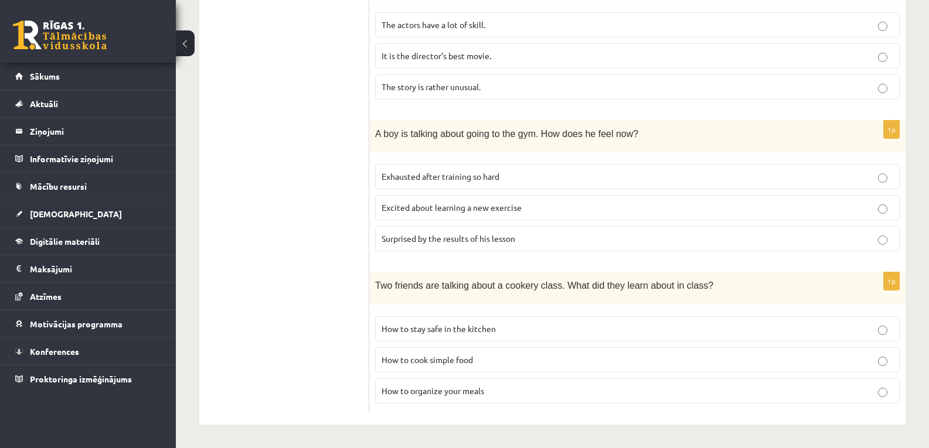
click at [580, 395] on p "How to organize your meals" at bounding box center [637, 391] width 512 height 12
click at [594, 206] on p "Excited about learning a new exercise" at bounding box center [637, 208] width 512 height 12
click at [562, 234] on p "Surprised by the results of his lesson" at bounding box center [637, 239] width 512 height 12
click at [561, 210] on p "Excited about learning a new exercise" at bounding box center [637, 208] width 512 height 12
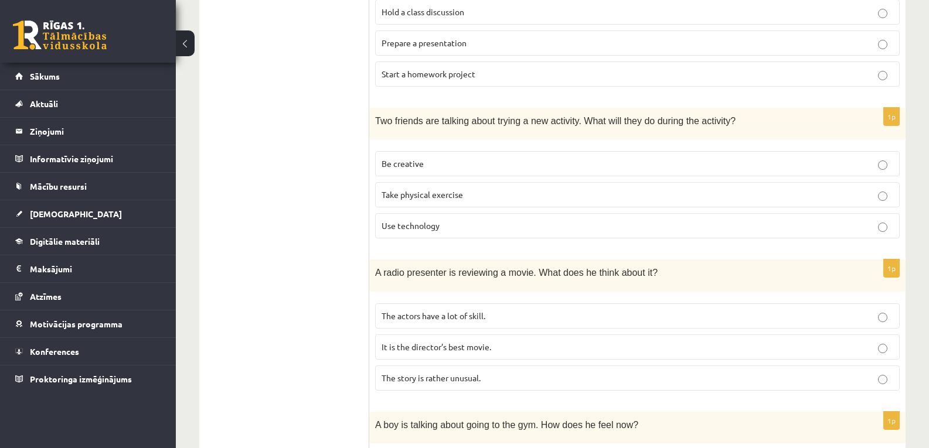
scroll to position [486, 0]
click at [713, 352] on p "It is the director’s best movie." at bounding box center [637, 346] width 512 height 12
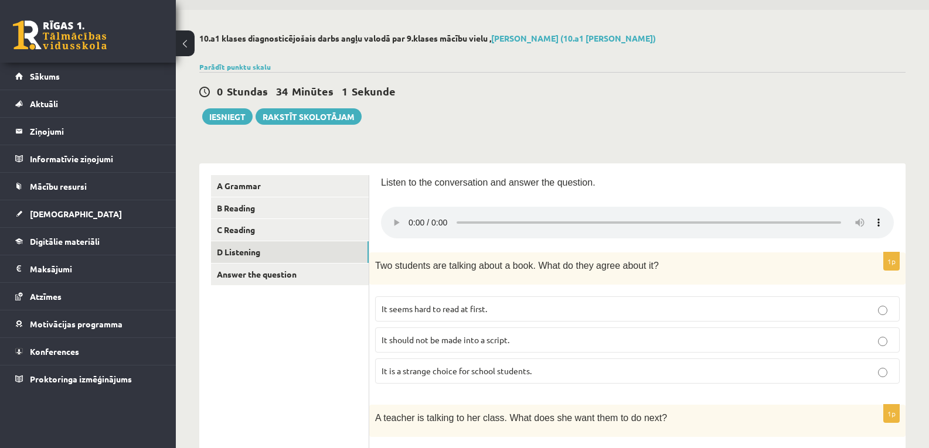
scroll to position [0, 0]
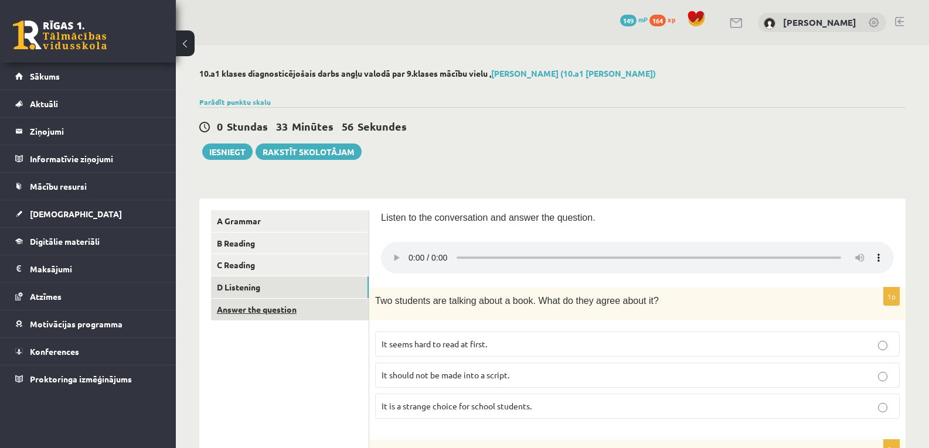
click at [269, 307] on link "Answer the question" at bounding box center [290, 310] width 158 height 22
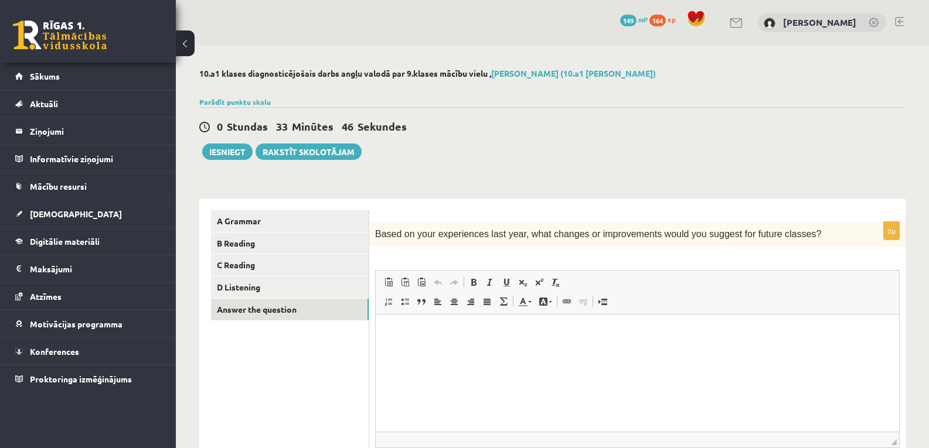
click at [402, 350] on html at bounding box center [637, 333] width 523 height 36
drag, startPoint x: 510, startPoint y: 355, endPoint x: 407, endPoint y: 329, distance: 106.9
click at [395, 332] on p "Bagātinātā teksta redaktors, wiswyg-editor-user-answer-47433896234920" at bounding box center [637, 332] width 500 height 12
click at [421, 338] on span "Ielīmēt" at bounding box center [426, 341] width 33 height 17
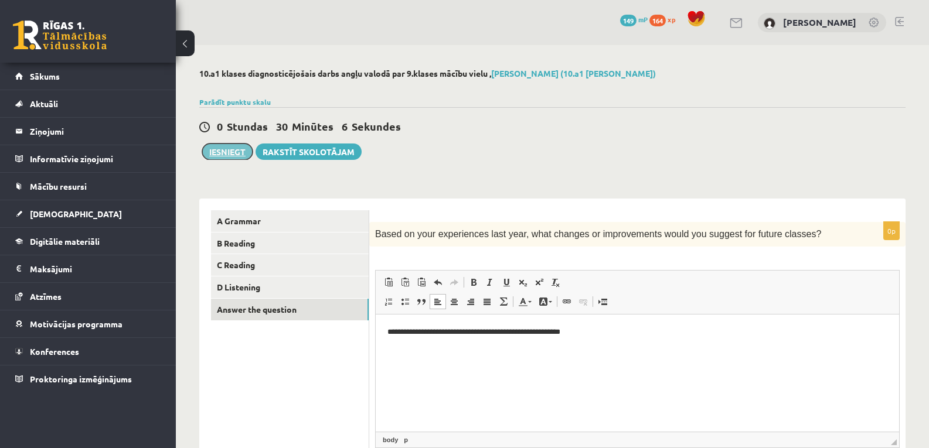
click at [217, 149] on button "Iesniegt" at bounding box center [227, 152] width 50 height 16
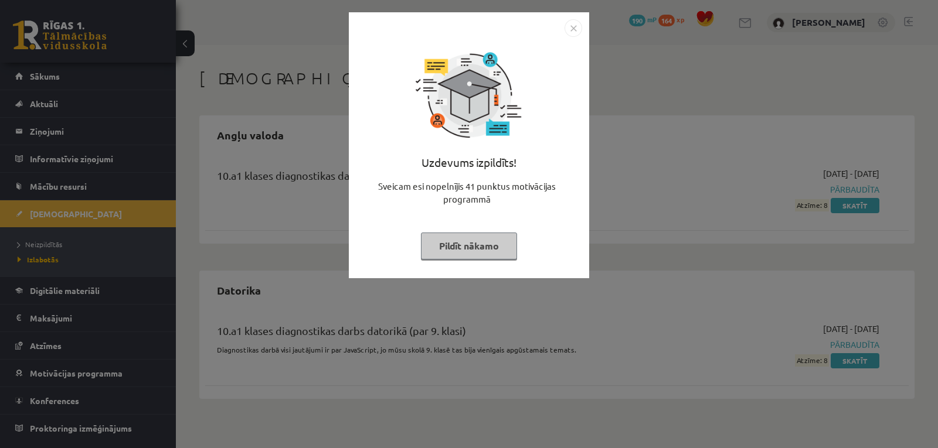
click at [496, 239] on button "Pildīt nākamo" at bounding box center [469, 246] width 96 height 27
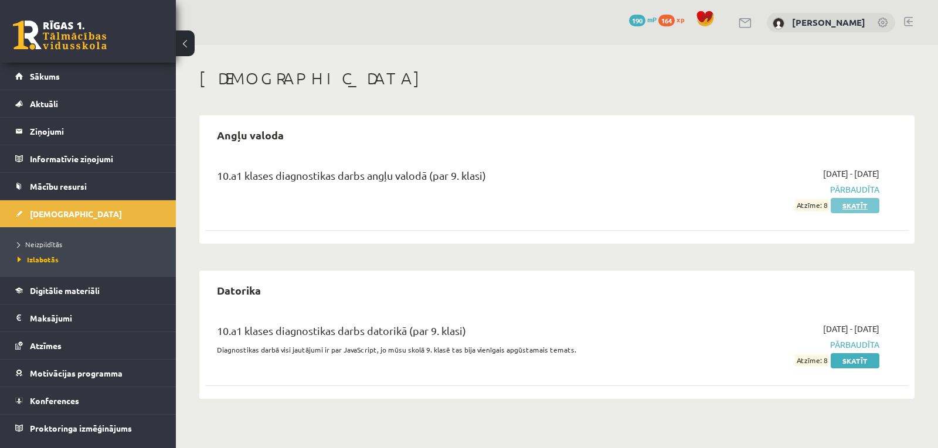
click at [865, 204] on link "Skatīt" at bounding box center [854, 205] width 49 height 15
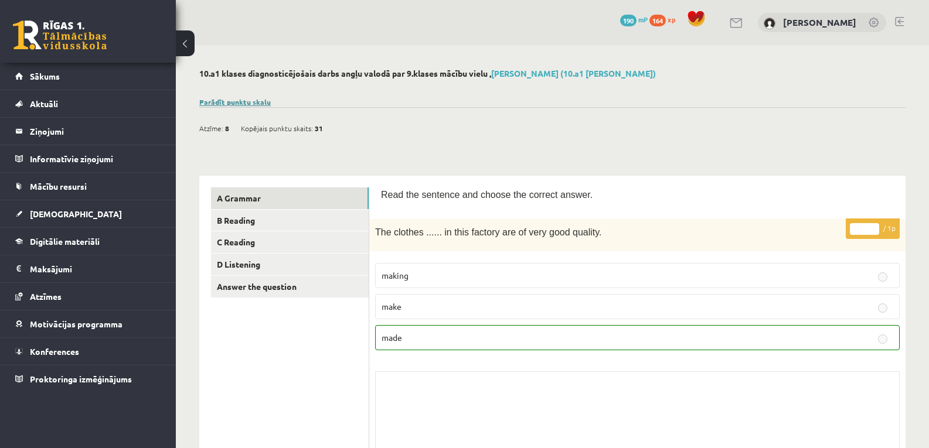
click at [241, 99] on link "Parādīt punktu skalu" at bounding box center [234, 101] width 71 height 9
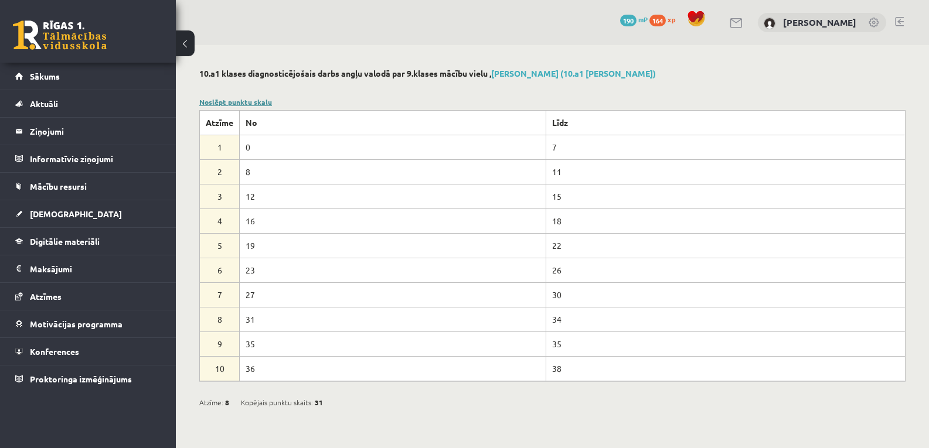
click at [228, 100] on link "Noslēpt punktu skalu" at bounding box center [235, 101] width 73 height 9
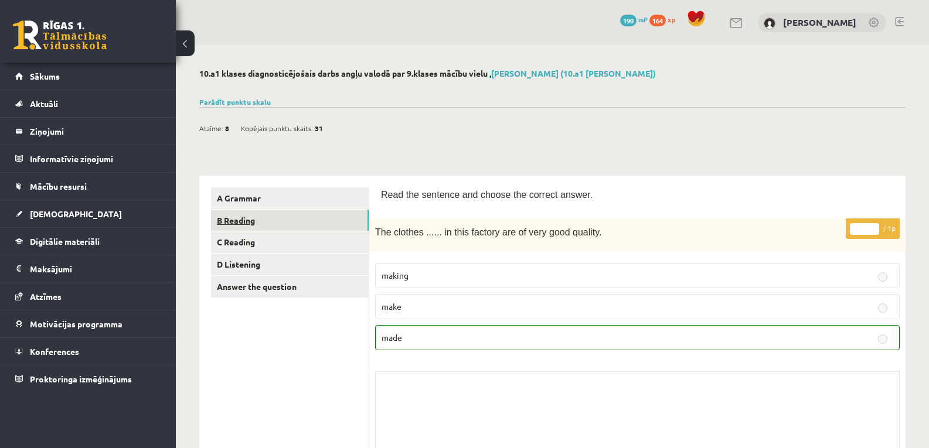
click at [237, 221] on link "B Reading" at bounding box center [290, 221] width 158 height 22
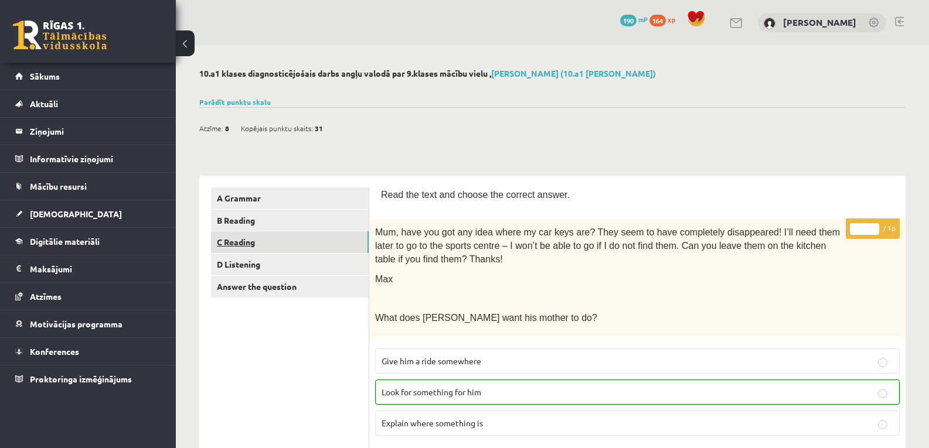
click at [237, 239] on link "C Reading" at bounding box center [290, 242] width 158 height 22
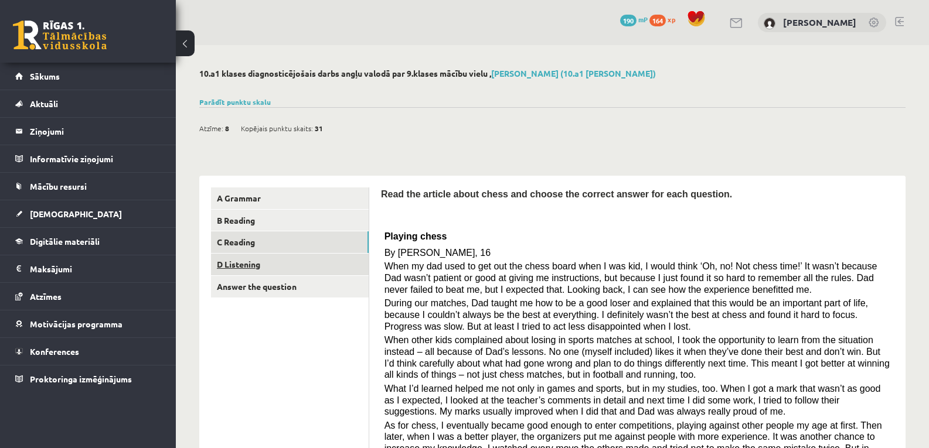
click at [241, 267] on link "D Listening" at bounding box center [290, 265] width 158 height 22
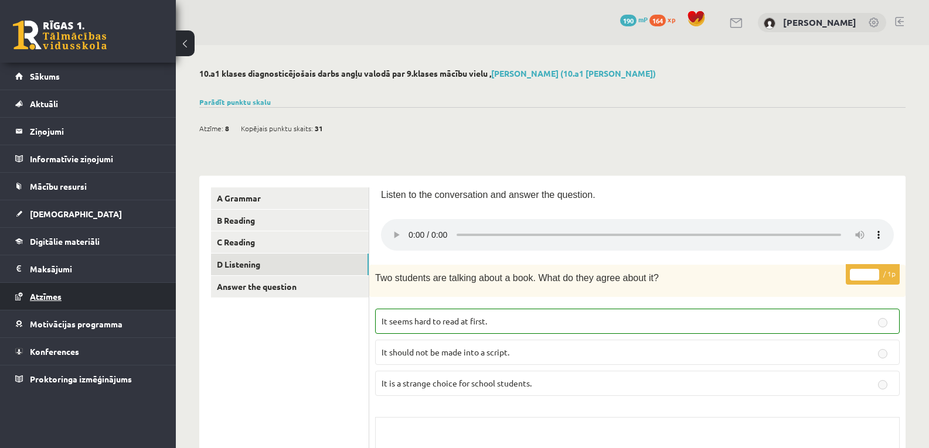
click at [43, 301] on span "Atzīmes" at bounding box center [46, 296] width 32 height 11
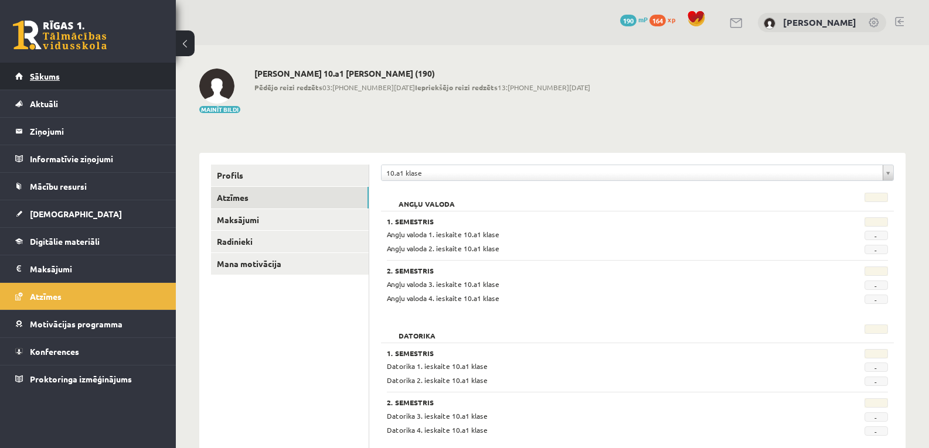
click at [43, 71] on link "Sākums" at bounding box center [88, 76] width 146 height 27
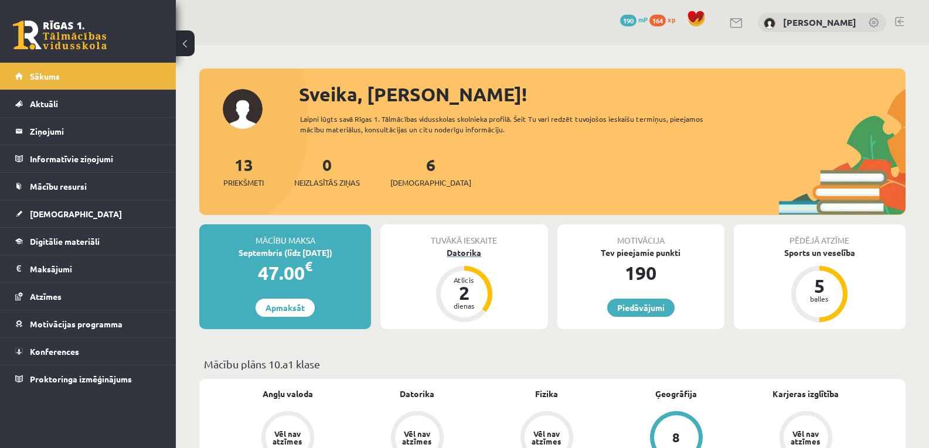
click at [441, 287] on div "Atlicis 2 dienas" at bounding box center [464, 294] width 47 height 47
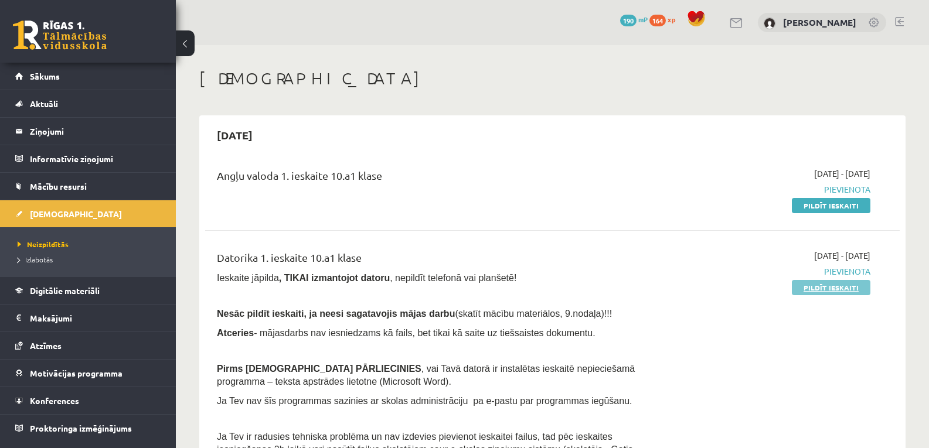
click at [819, 290] on link "Pildīt ieskaiti" at bounding box center [831, 287] width 79 height 15
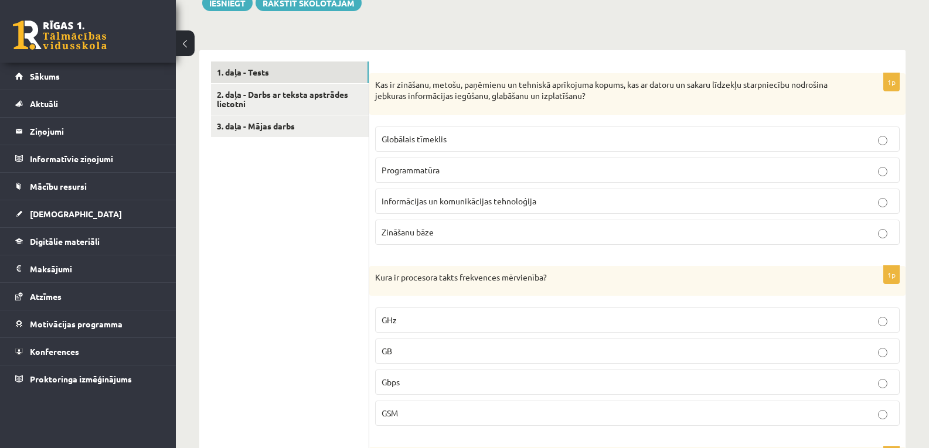
scroll to position [328, 0]
click at [500, 195] on p "Informācijas un komunikācijas tehnoloģija" at bounding box center [637, 200] width 512 height 12
click at [454, 319] on p "GHz" at bounding box center [637, 319] width 512 height 12
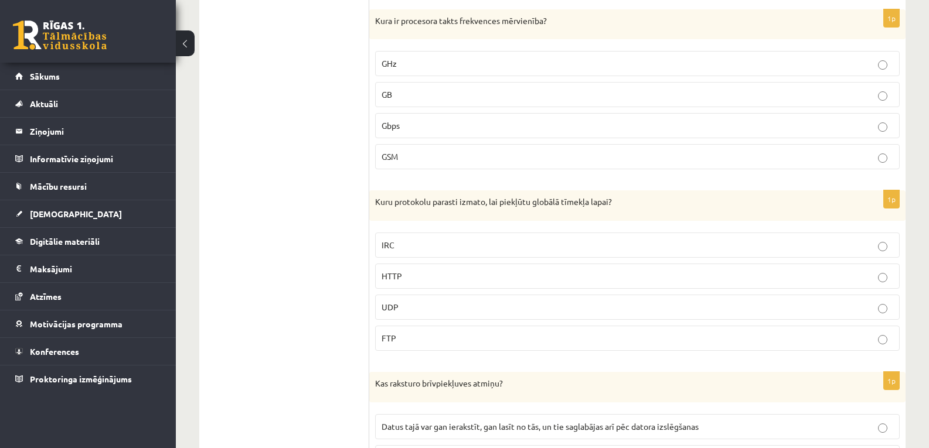
scroll to position [589, 0]
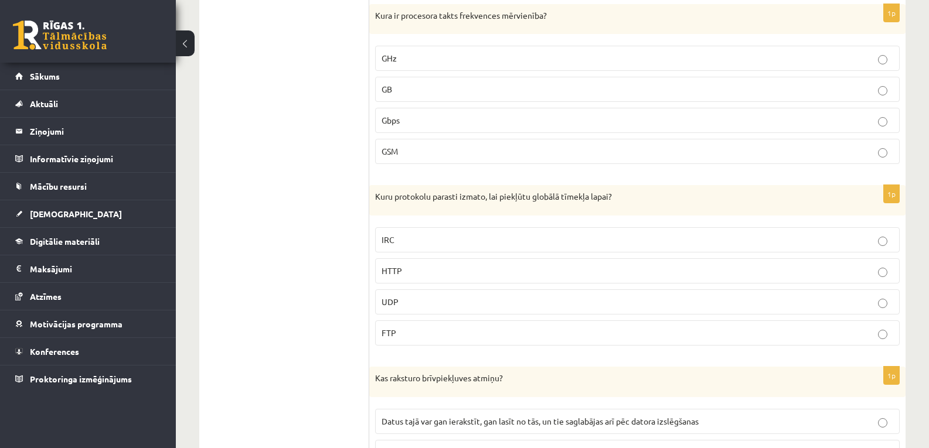
click at [706, 265] on label "HTTP" at bounding box center [637, 270] width 524 height 25
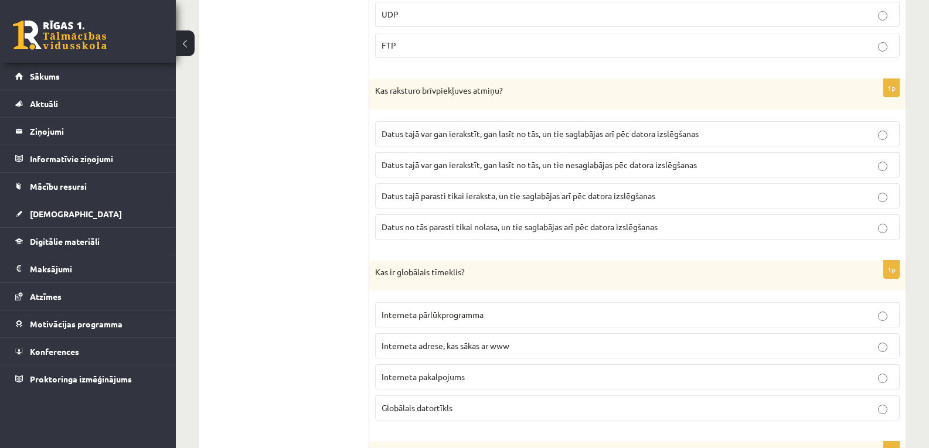
scroll to position [866, 0]
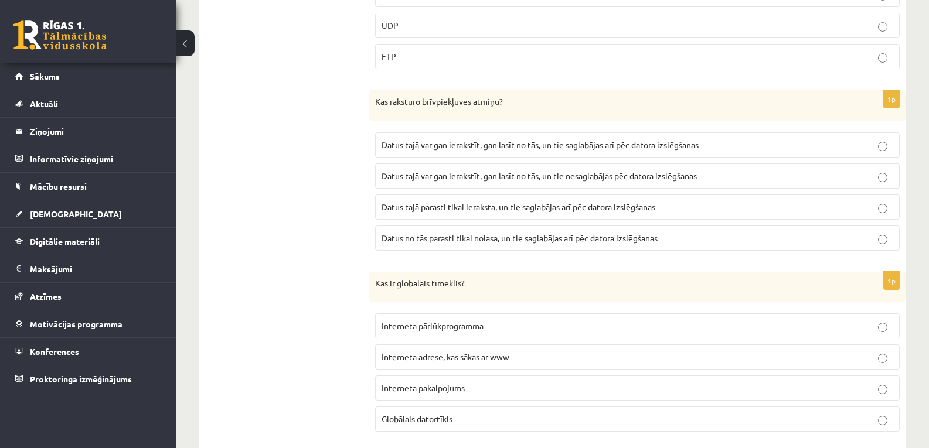
click at [699, 142] on span "Datus tajā var gan ierakstīt, gan lasīt no tās, un tie saglabājas arī pēc dator…" at bounding box center [539, 144] width 317 height 11
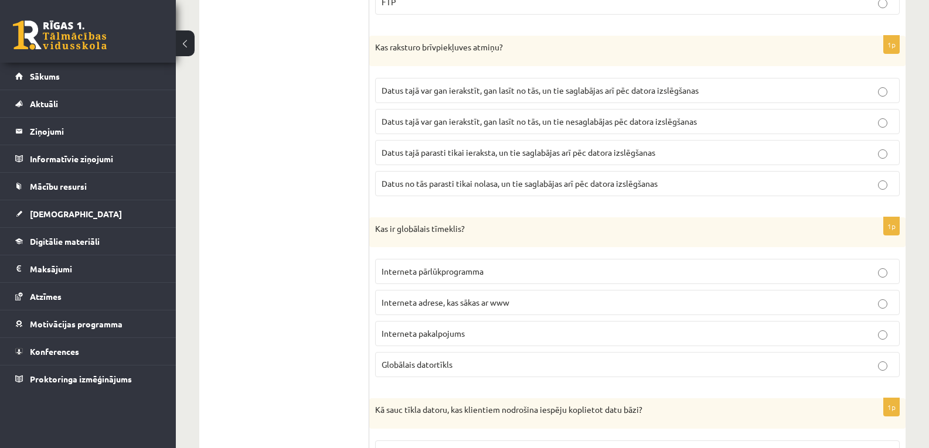
scroll to position [942, 0]
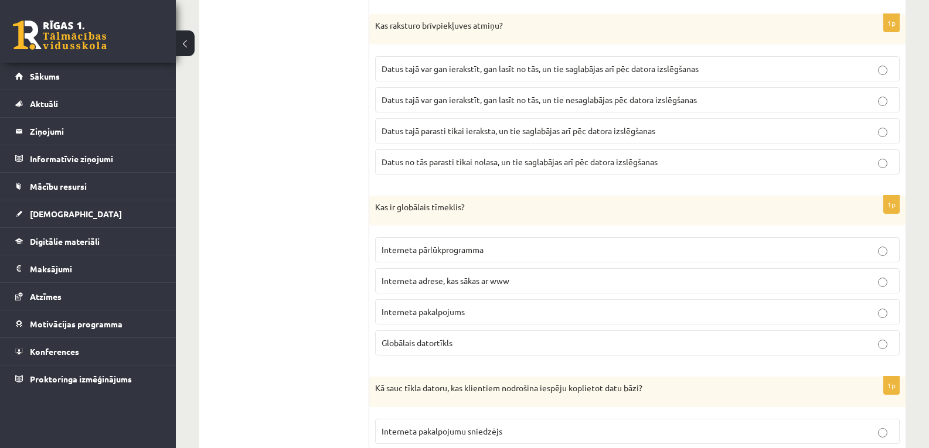
click at [624, 340] on p "Globālais datortīkls" at bounding box center [637, 343] width 512 height 12
click at [626, 281] on p "Interneta adrese, kas sākas ar www" at bounding box center [637, 281] width 512 height 12
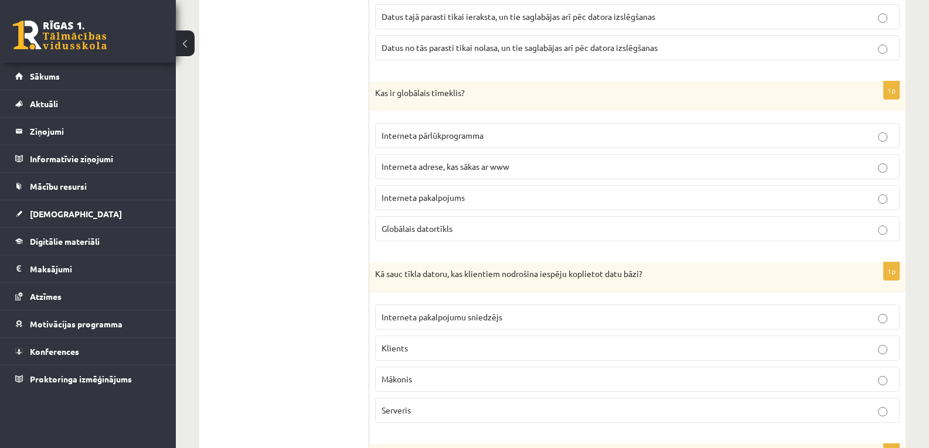
scroll to position [1072, 0]
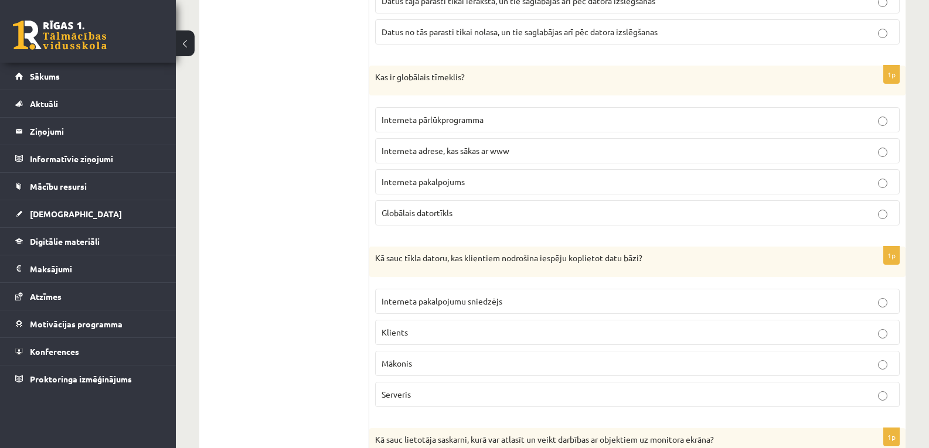
click at [753, 395] on p "Serveris" at bounding box center [637, 395] width 512 height 12
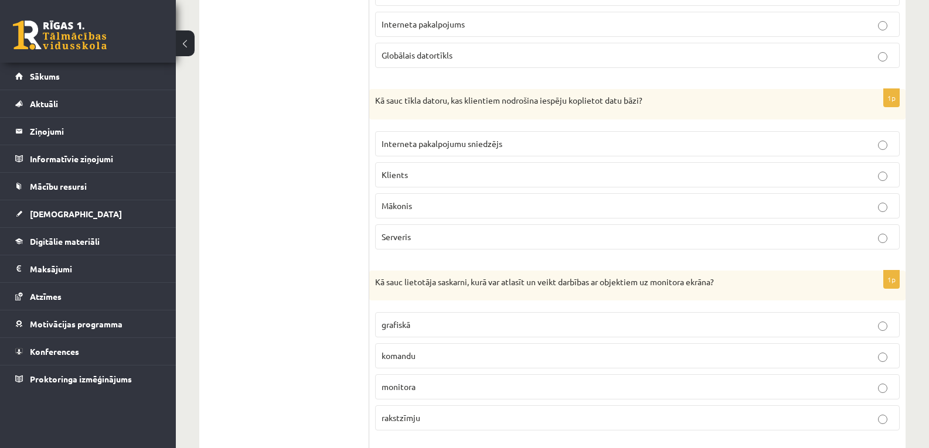
scroll to position [1273, 0]
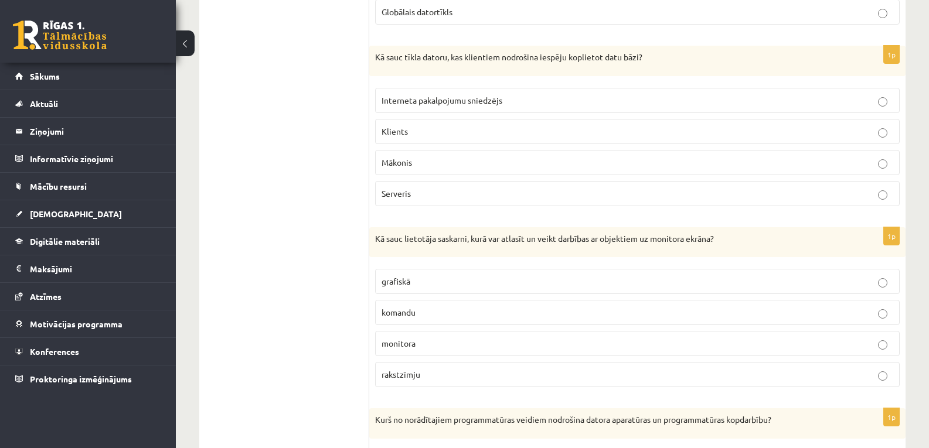
click at [469, 281] on p "grafiskā" at bounding box center [637, 281] width 512 height 12
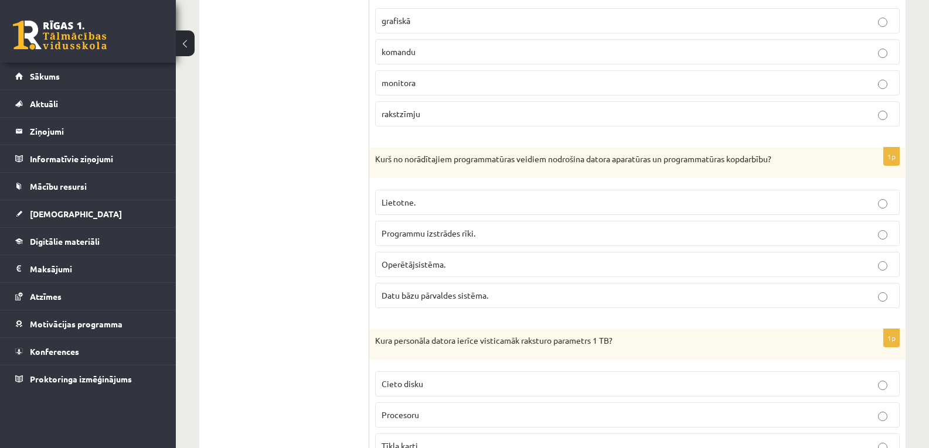
scroll to position [1539, 0]
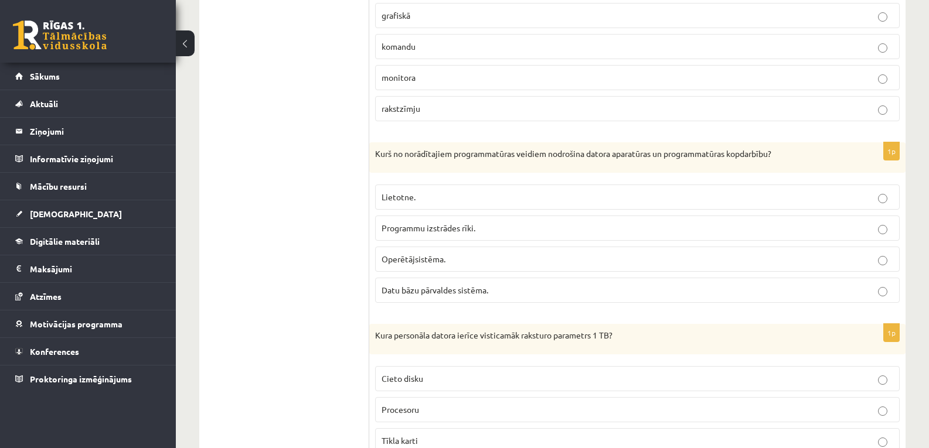
click at [832, 258] on p "Operētājsistēma." at bounding box center [637, 259] width 512 height 12
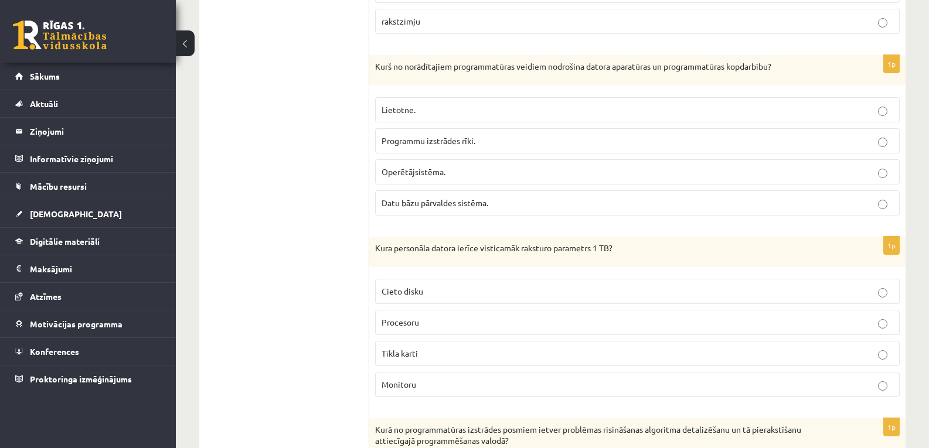
scroll to position [1648, 0]
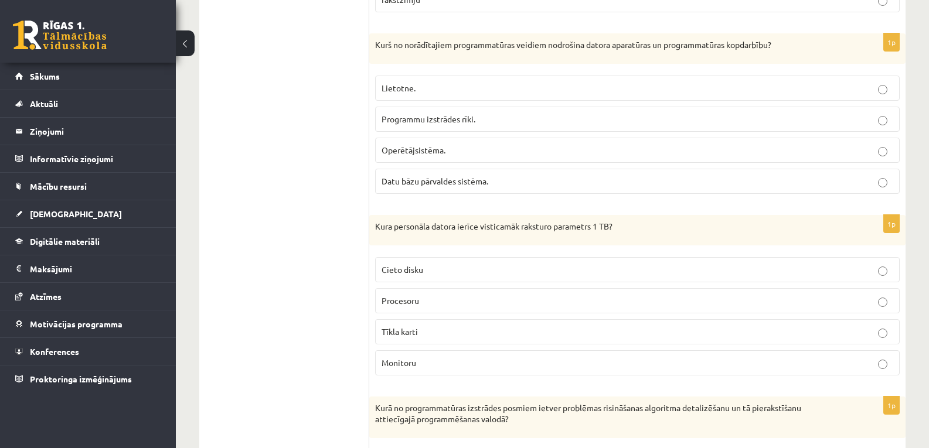
click at [816, 264] on p "Cieto disku" at bounding box center [637, 270] width 512 height 12
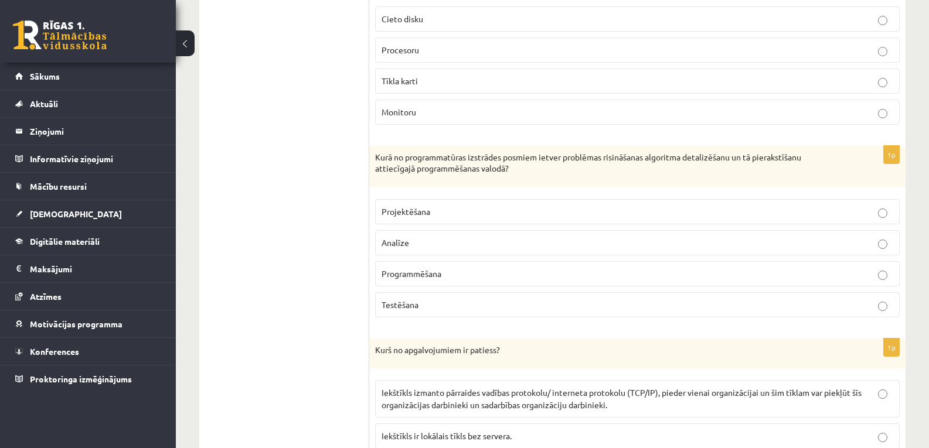
scroll to position [1942, 0]
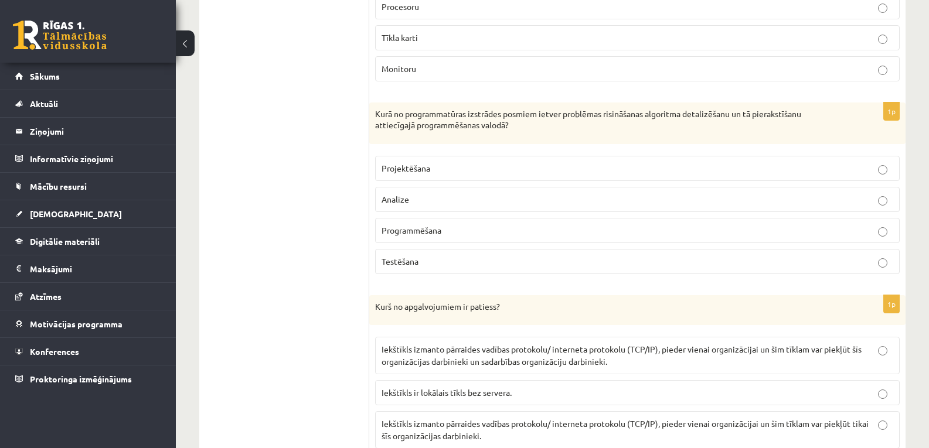
click at [836, 224] on label "Programmēšana" at bounding box center [637, 230] width 524 height 25
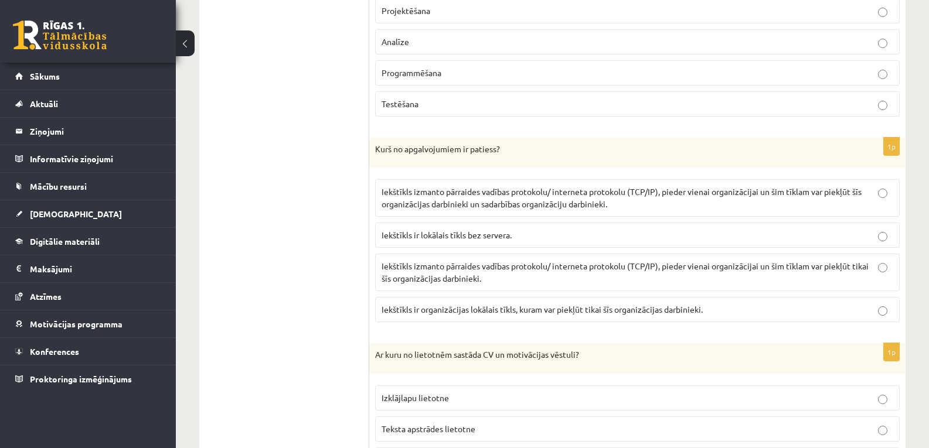
scroll to position [2089, 0]
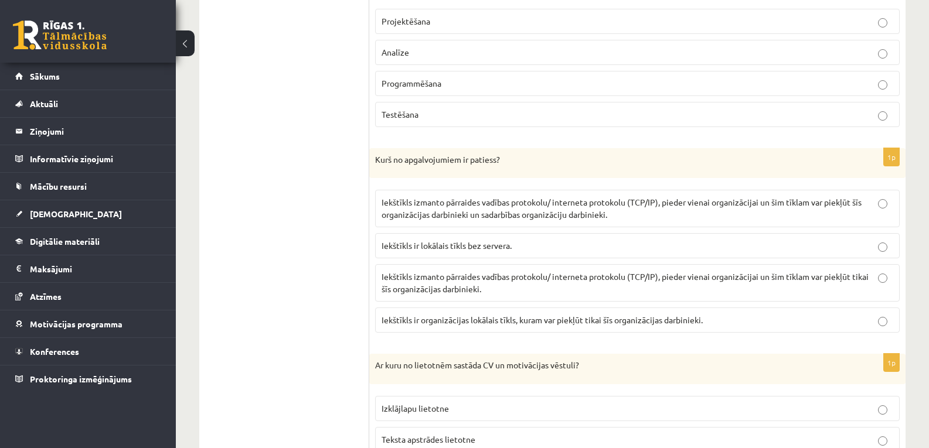
click at [754, 206] on span "Iekštīkls izmanto pārraides vadības protokolu/ interneta protokolu (TCP/IP), pi…" at bounding box center [621, 208] width 480 height 23
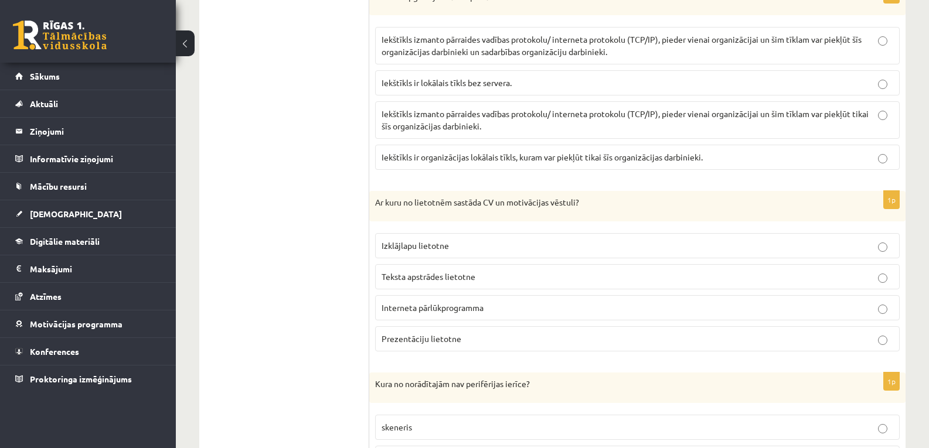
scroll to position [2263, 0]
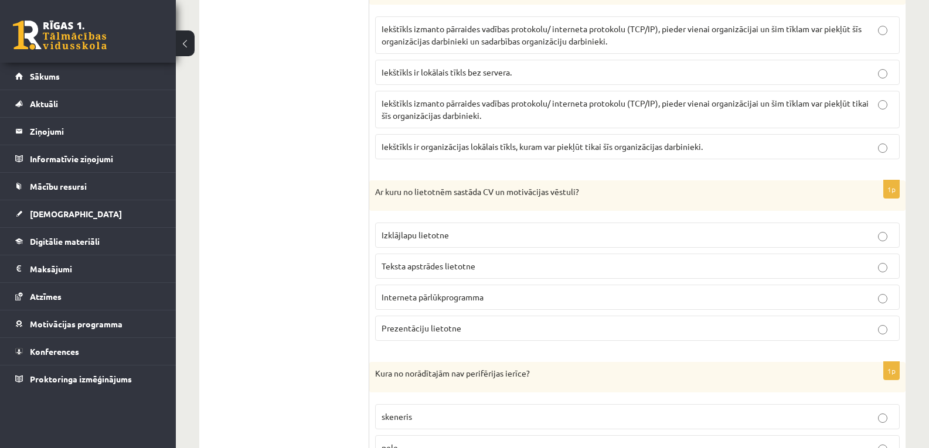
click at [642, 267] on p "Teksta apstrādes lietotne" at bounding box center [637, 266] width 512 height 12
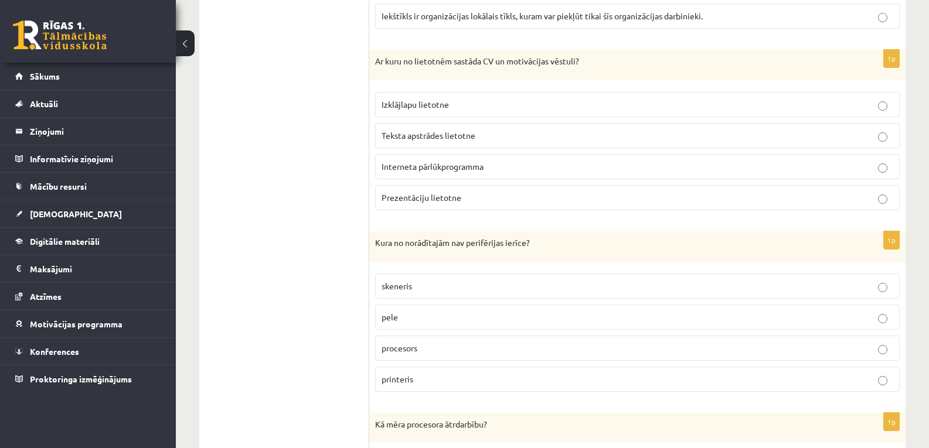
scroll to position [2398, 0]
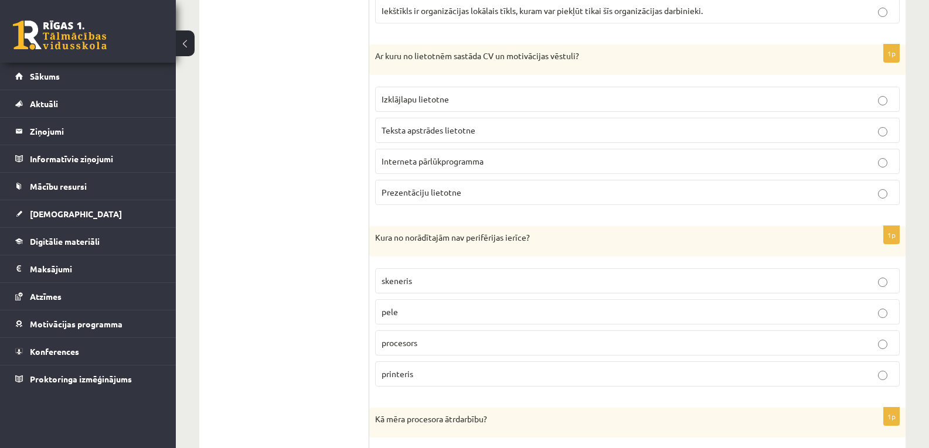
click at [768, 338] on p "procesors" at bounding box center [637, 343] width 512 height 12
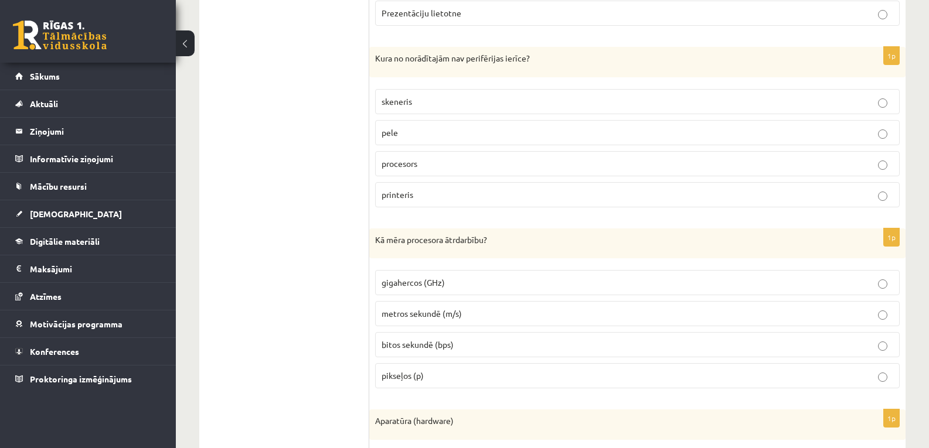
scroll to position [2583, 0]
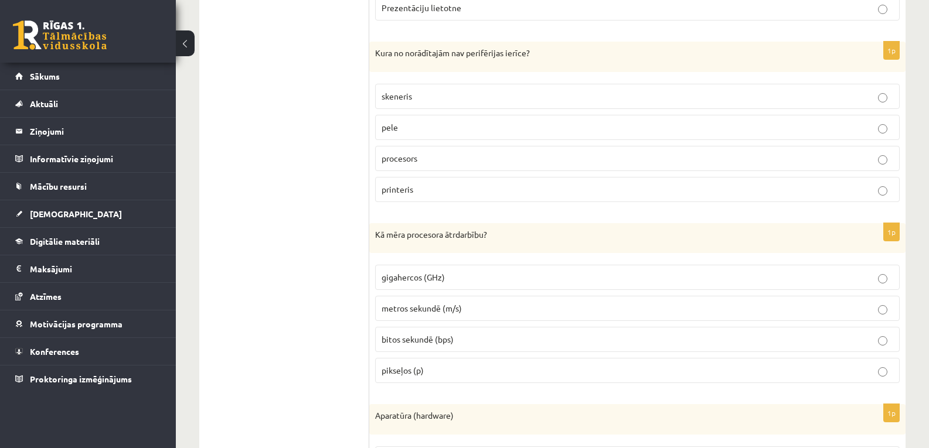
click at [706, 272] on p "gigahercos (GHz)" at bounding box center [637, 277] width 512 height 12
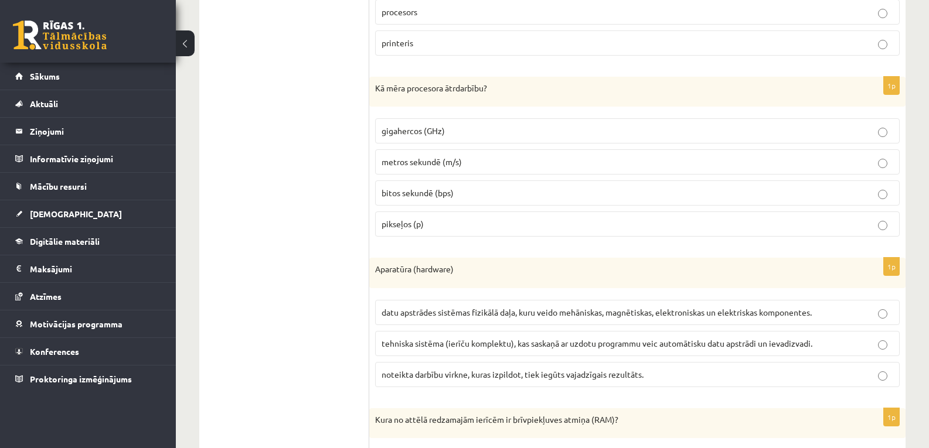
scroll to position [2735, 0]
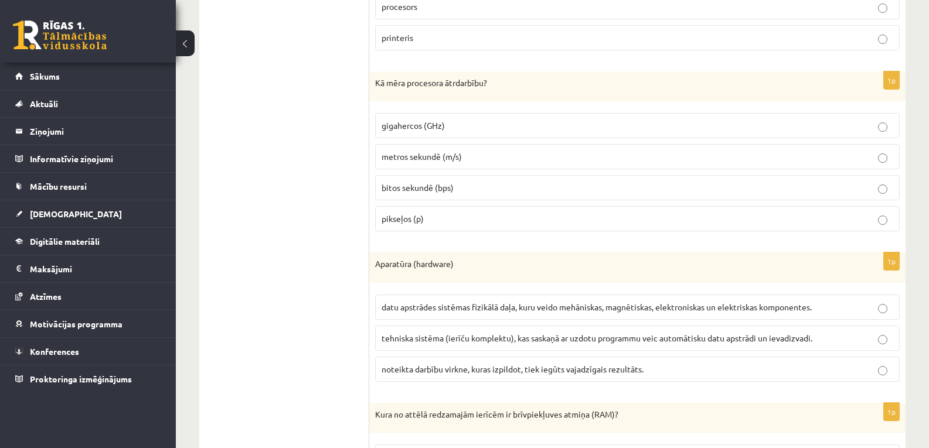
click at [704, 312] on span "datu apstrādes sistēmas fizikālā daļa, kuru veido mehāniskas, magnētiskas, elek…" at bounding box center [596, 307] width 430 height 11
click at [786, 263] on p "Aparatūra (hardware)" at bounding box center [608, 264] width 466 height 12
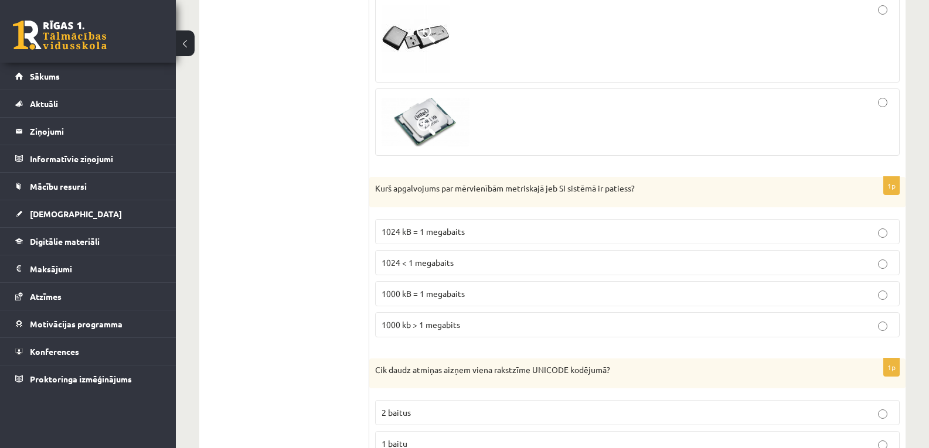
scroll to position [3508, 0]
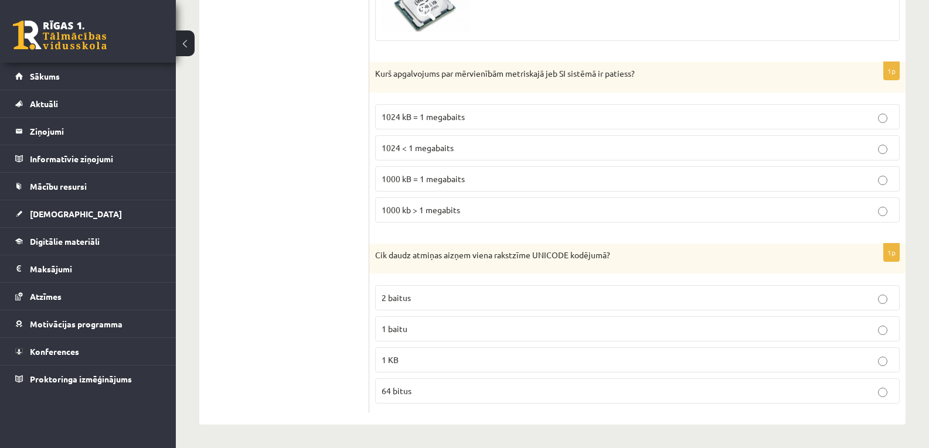
click at [585, 121] on p "1024 kB = 1 megabaits" at bounding box center [637, 117] width 512 height 12
click at [803, 299] on p "2 baitus" at bounding box center [637, 298] width 512 height 12
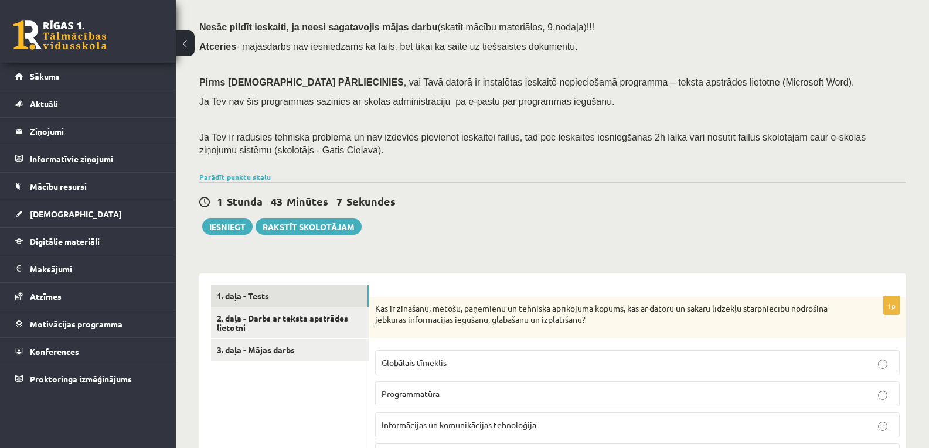
scroll to position [108, 0]
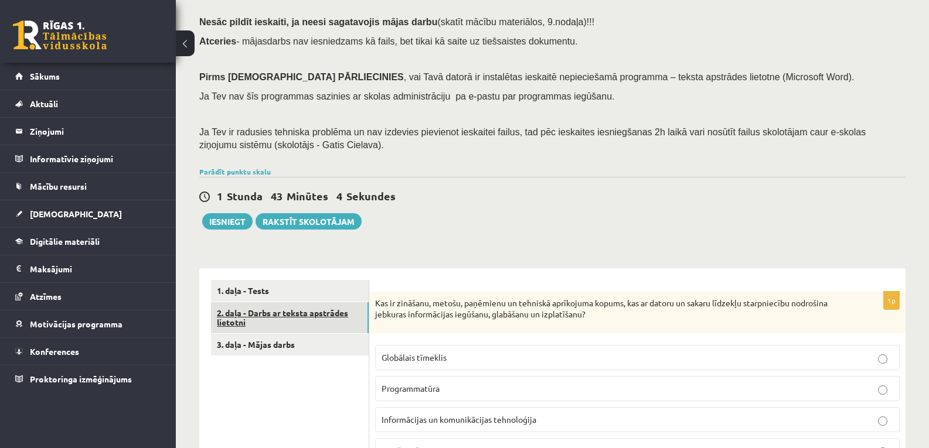
click at [294, 315] on link "2. daļa - Darbs ar teksta apstrādes lietotni" at bounding box center [290, 318] width 158 height 32
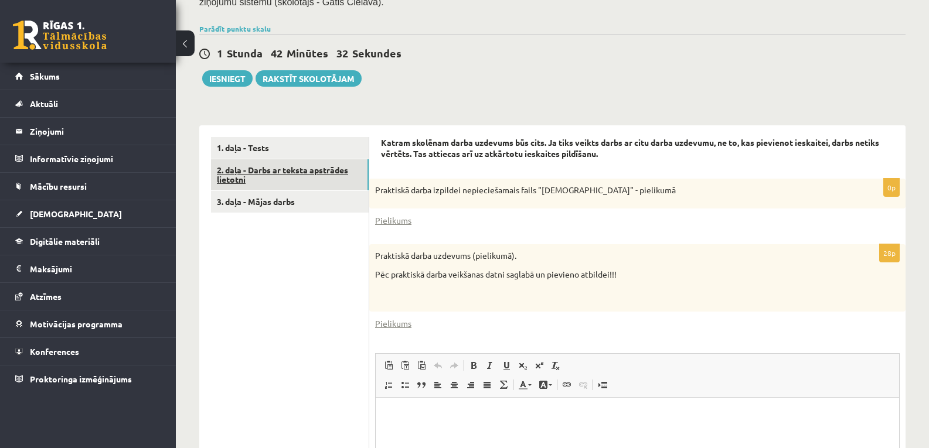
scroll to position [249, 0]
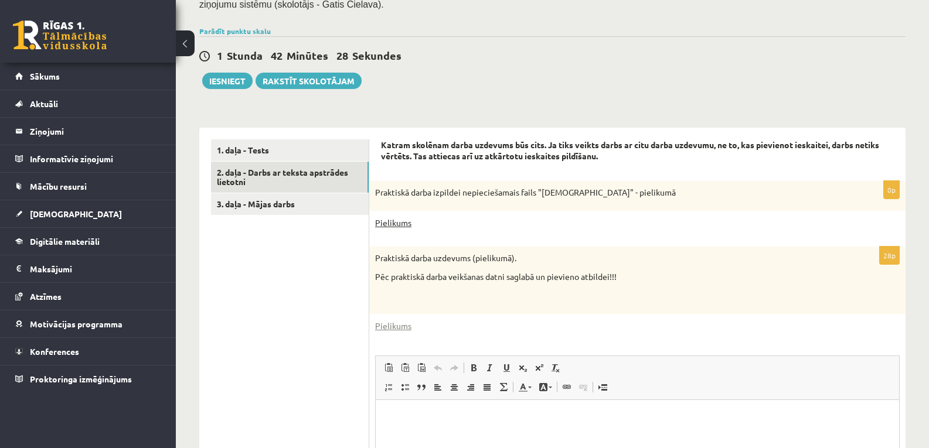
click at [400, 224] on link "Pielikums" at bounding box center [393, 223] width 36 height 12
click at [397, 225] on link "Pielikums" at bounding box center [393, 223] width 36 height 12
click at [384, 324] on link "Pielikums" at bounding box center [393, 326] width 36 height 12
